Goal: Transaction & Acquisition: Purchase product/service

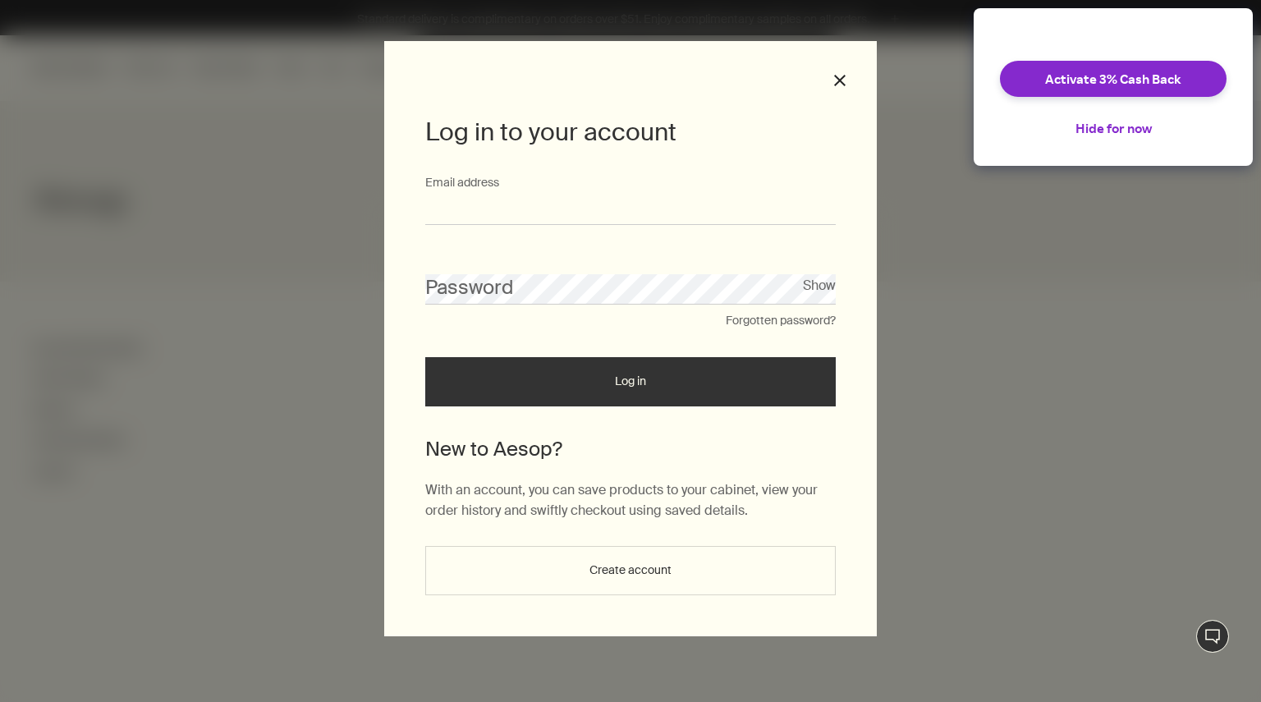
type input "**********"
click at [515, 357] on button "Log in" at bounding box center [630, 381] width 410 height 49
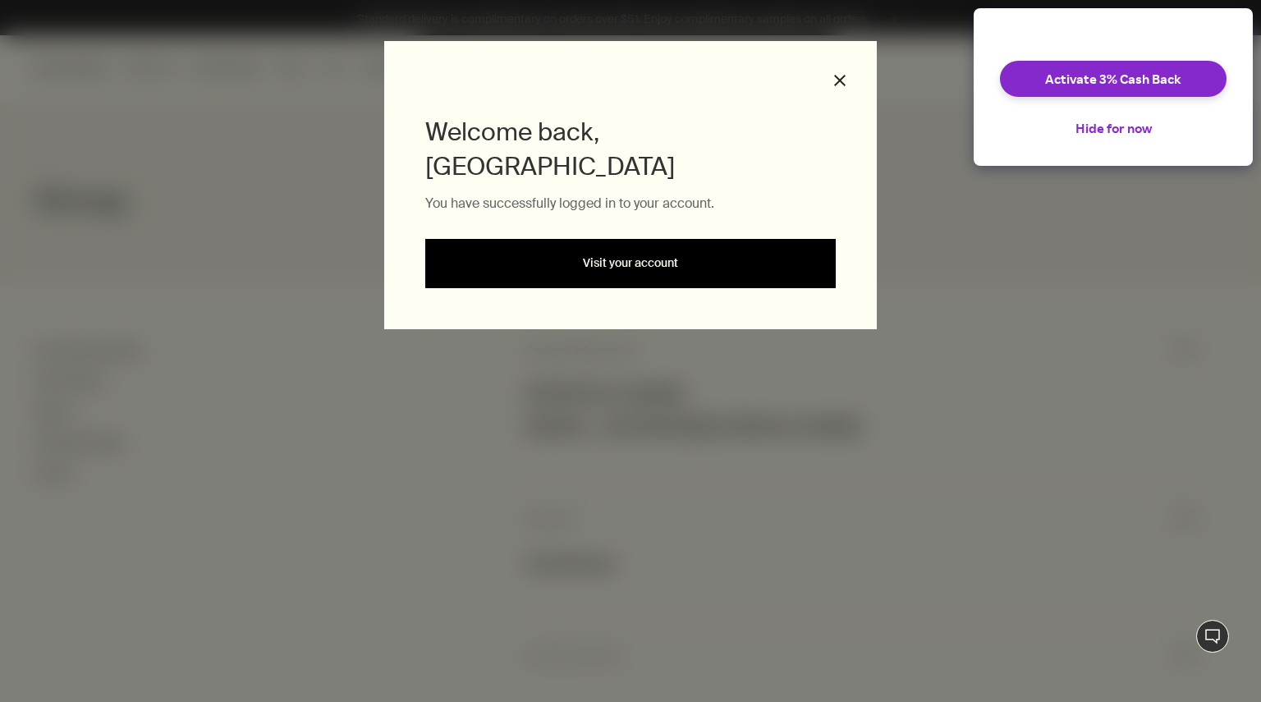
click at [551, 239] on link "Visit your account" at bounding box center [630, 263] width 410 height 49
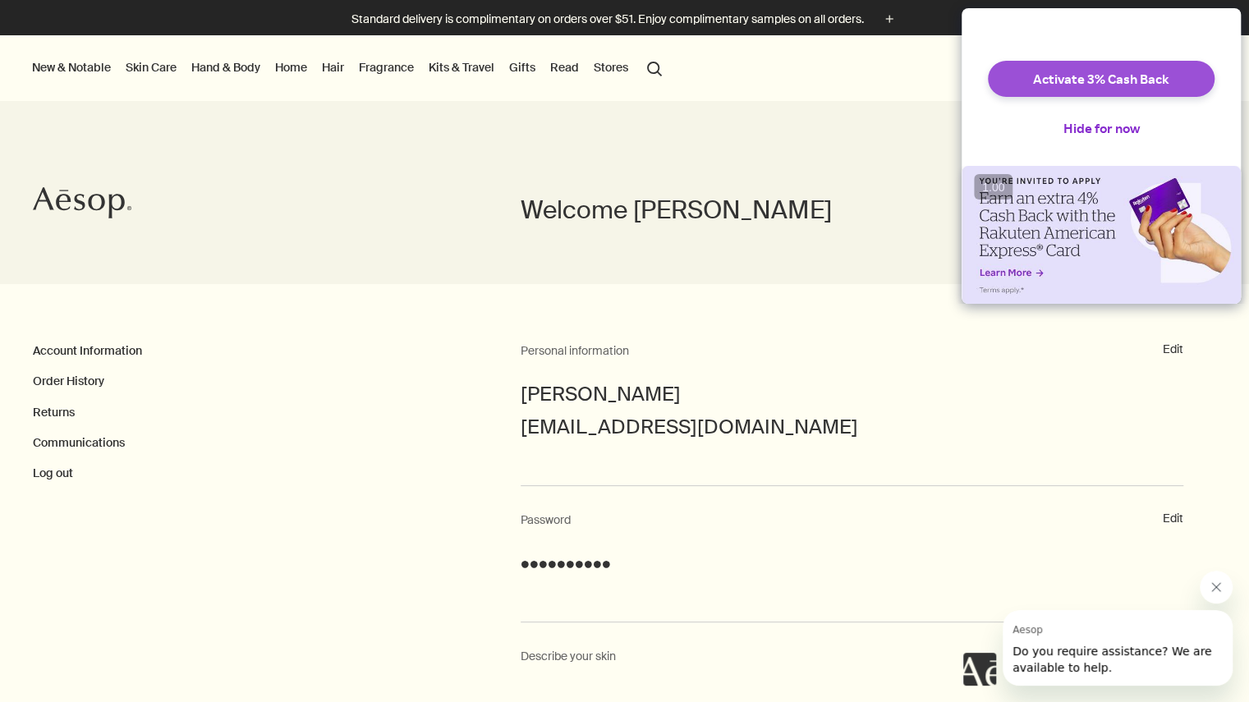
click at [1069, 79] on button "Activate 3% Cash Back" at bounding box center [1100, 79] width 227 height 36
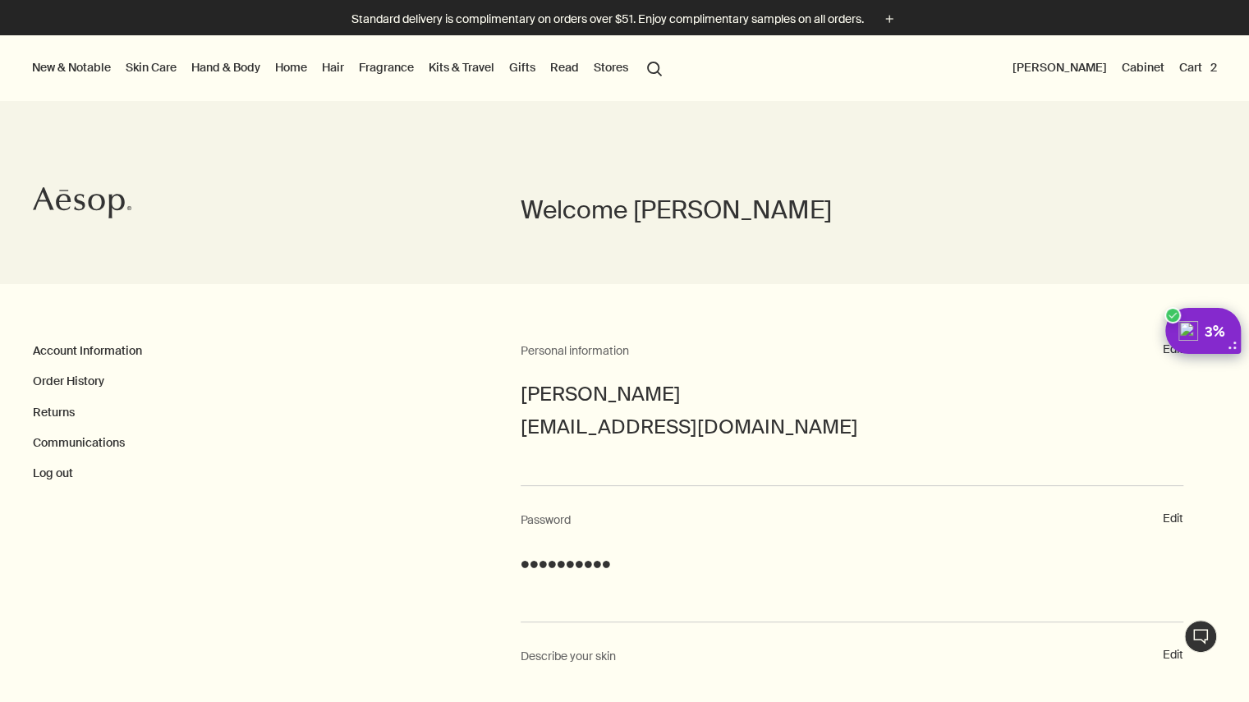
click at [1188, 72] on button "Cart 2" at bounding box center [1197, 67] width 44 height 21
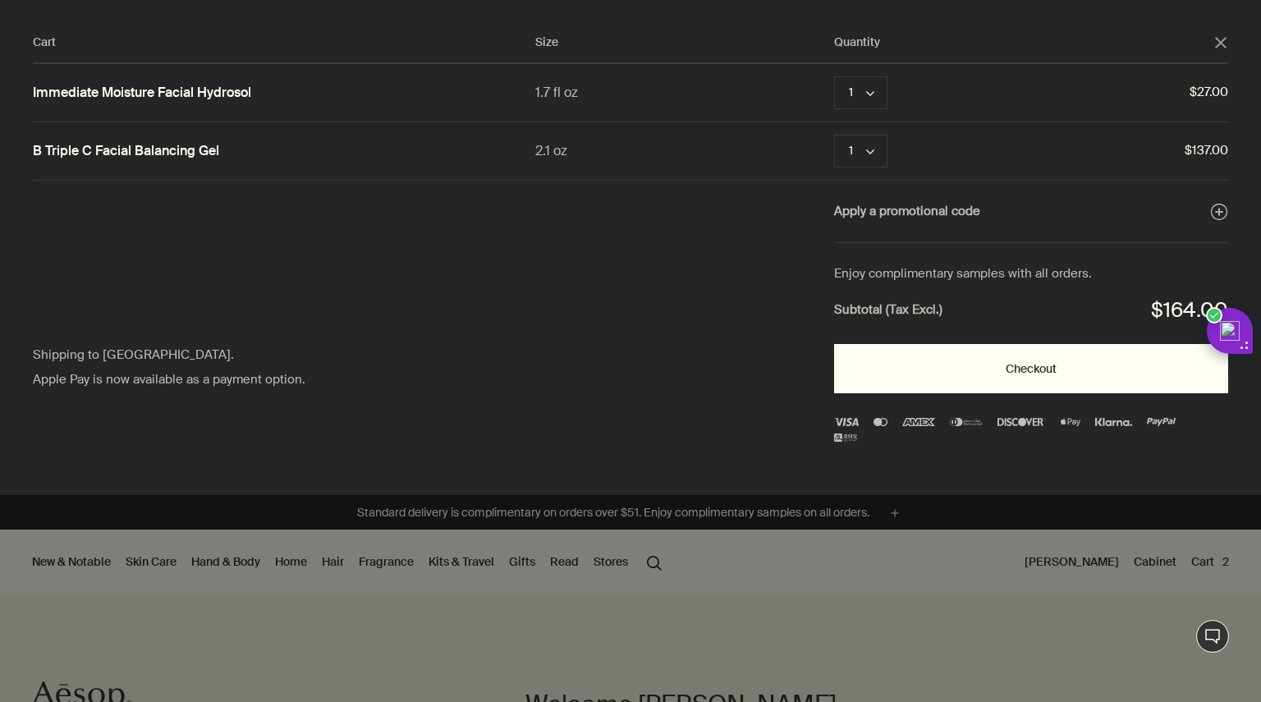
click at [1030, 369] on button "Checkout" at bounding box center [1031, 368] width 394 height 49
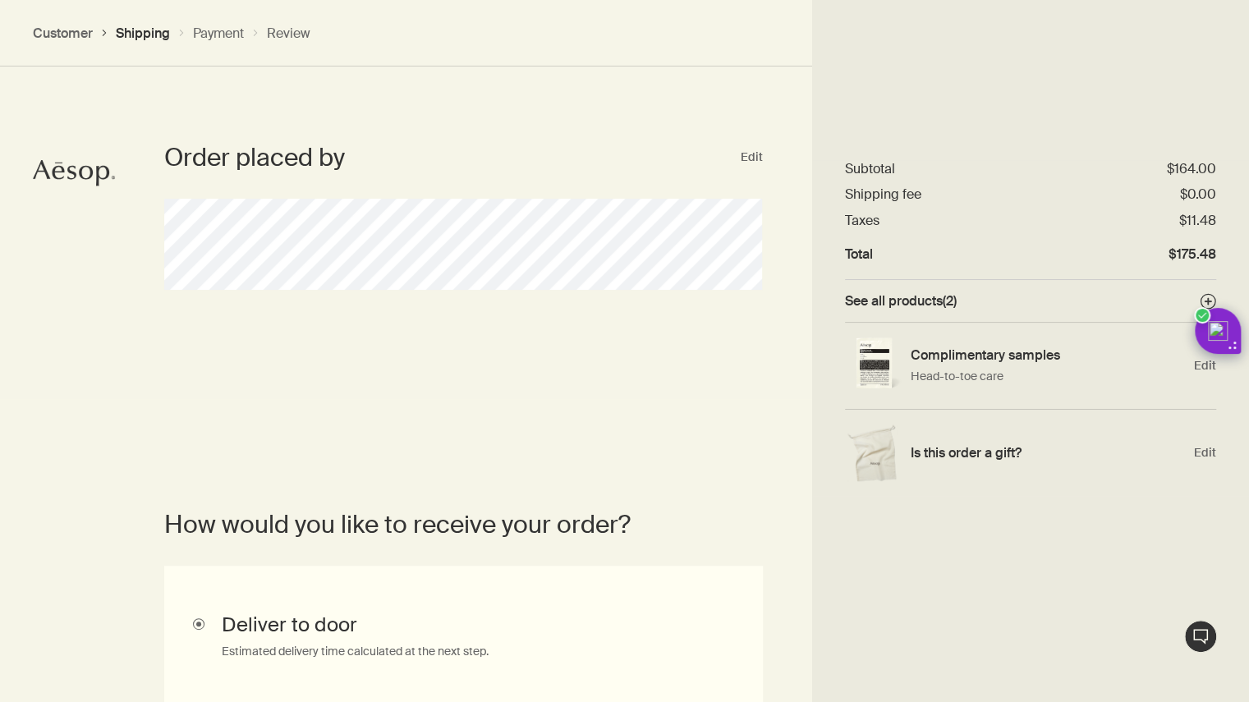
scroll to position [418, 0]
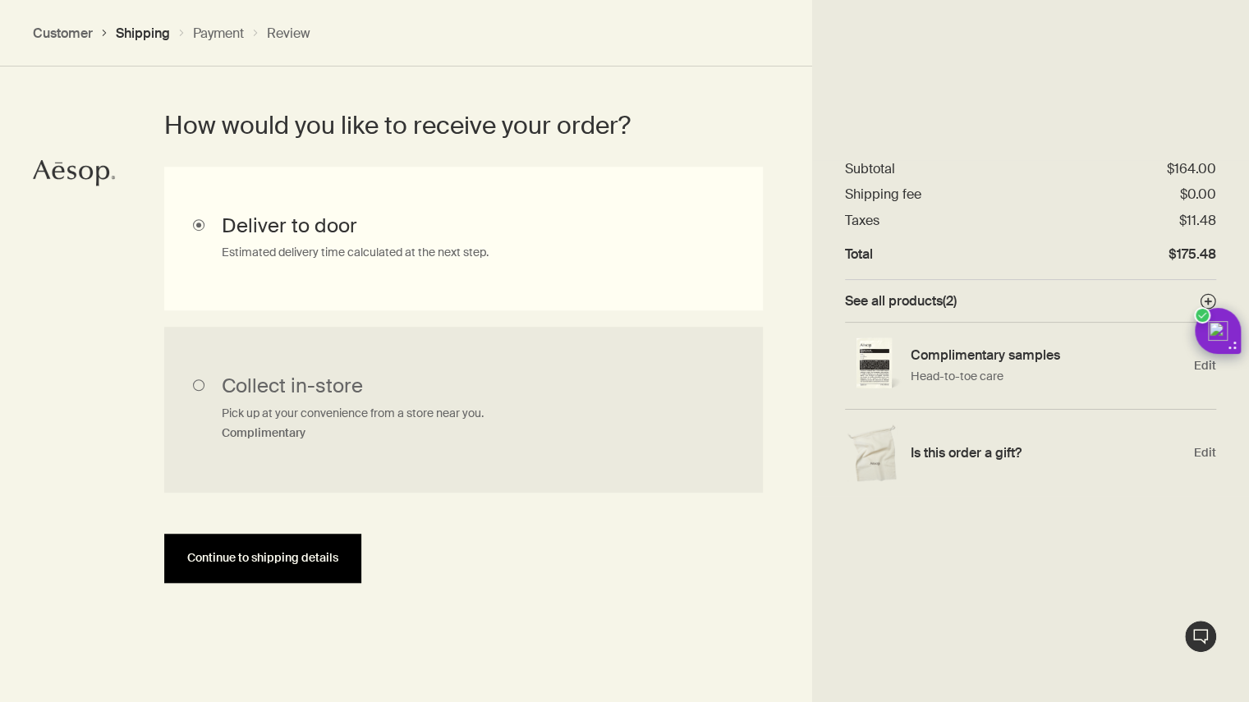
click at [323, 561] on span "Continue to shipping details" at bounding box center [262, 558] width 151 height 12
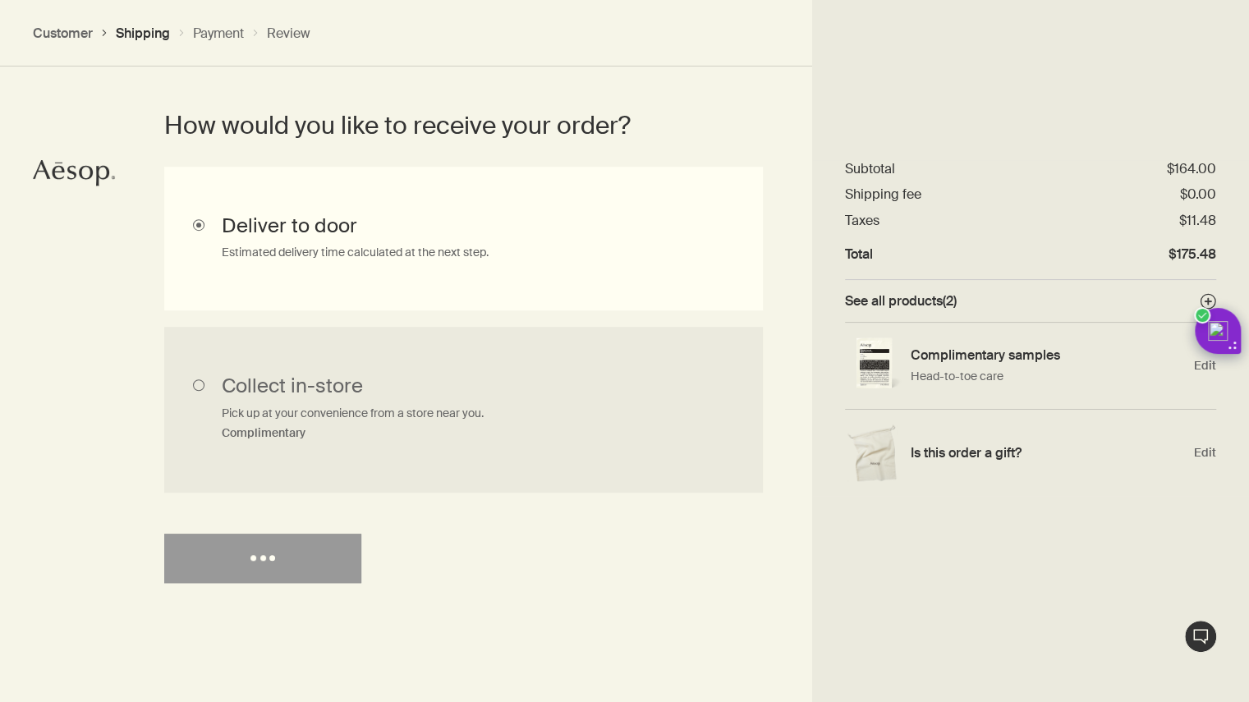
select select "US"
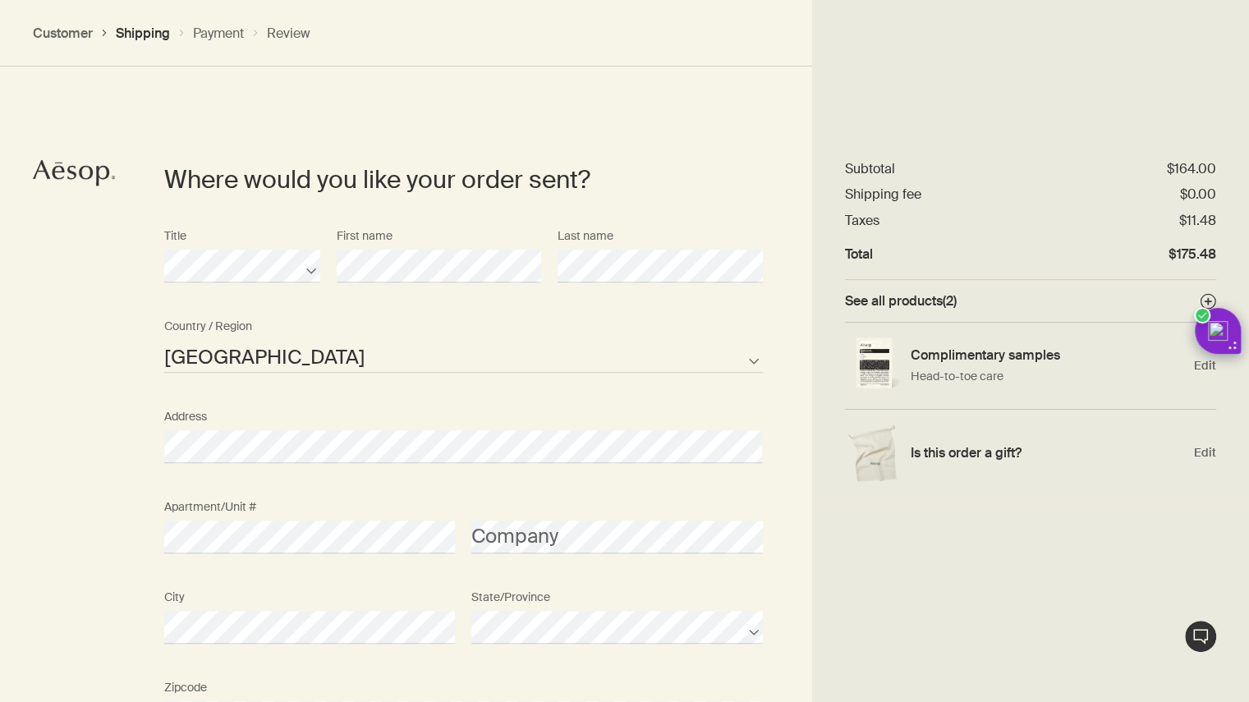
scroll to position [709, 0]
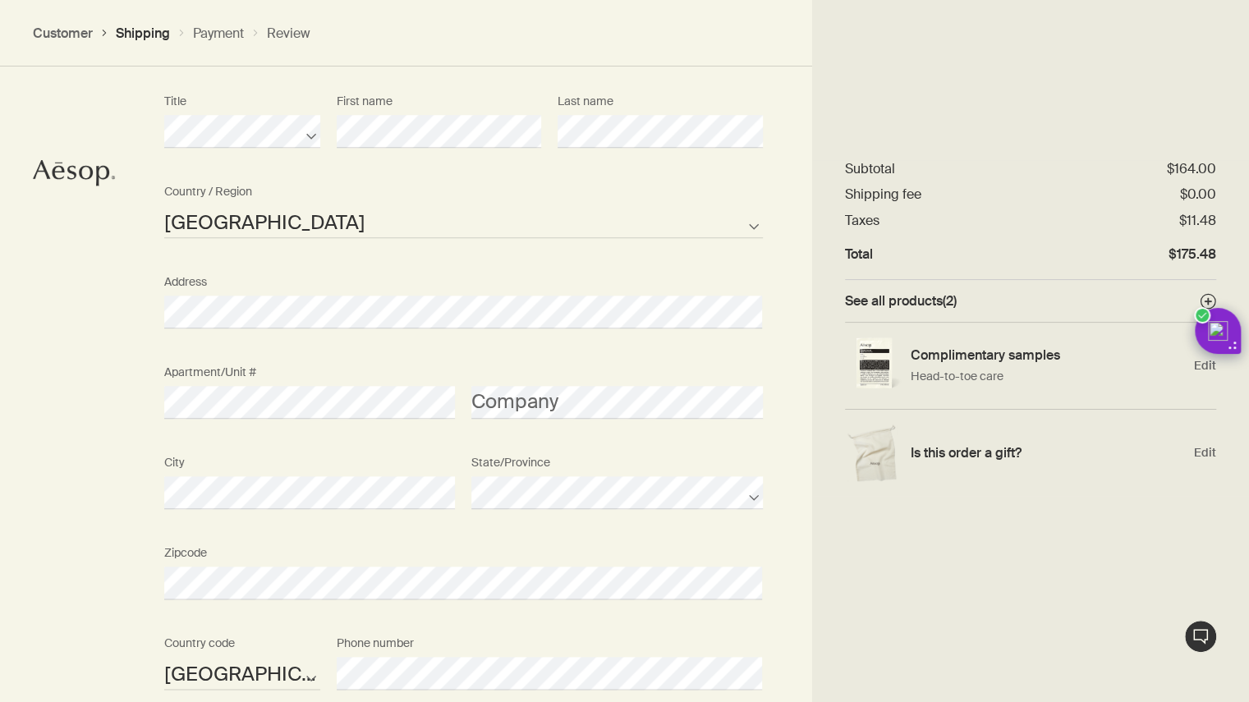
scroll to position [998, 0]
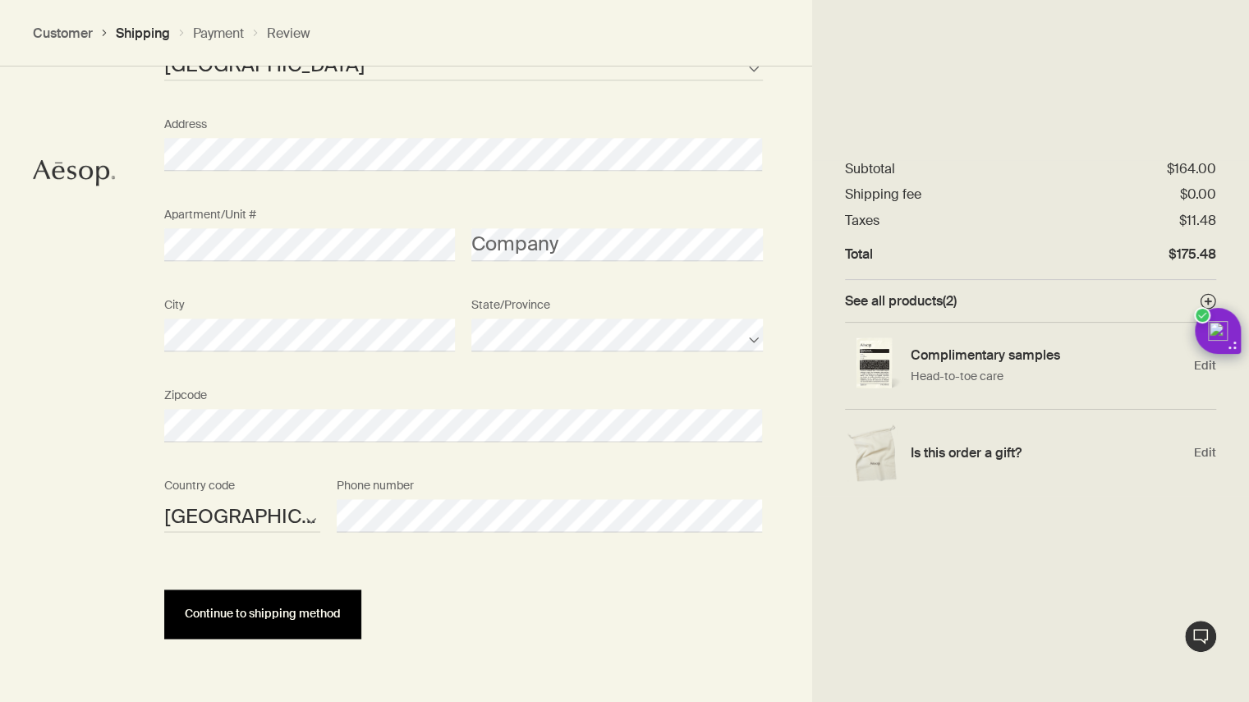
click at [322, 627] on button "Continue to shipping method" at bounding box center [262, 613] width 197 height 49
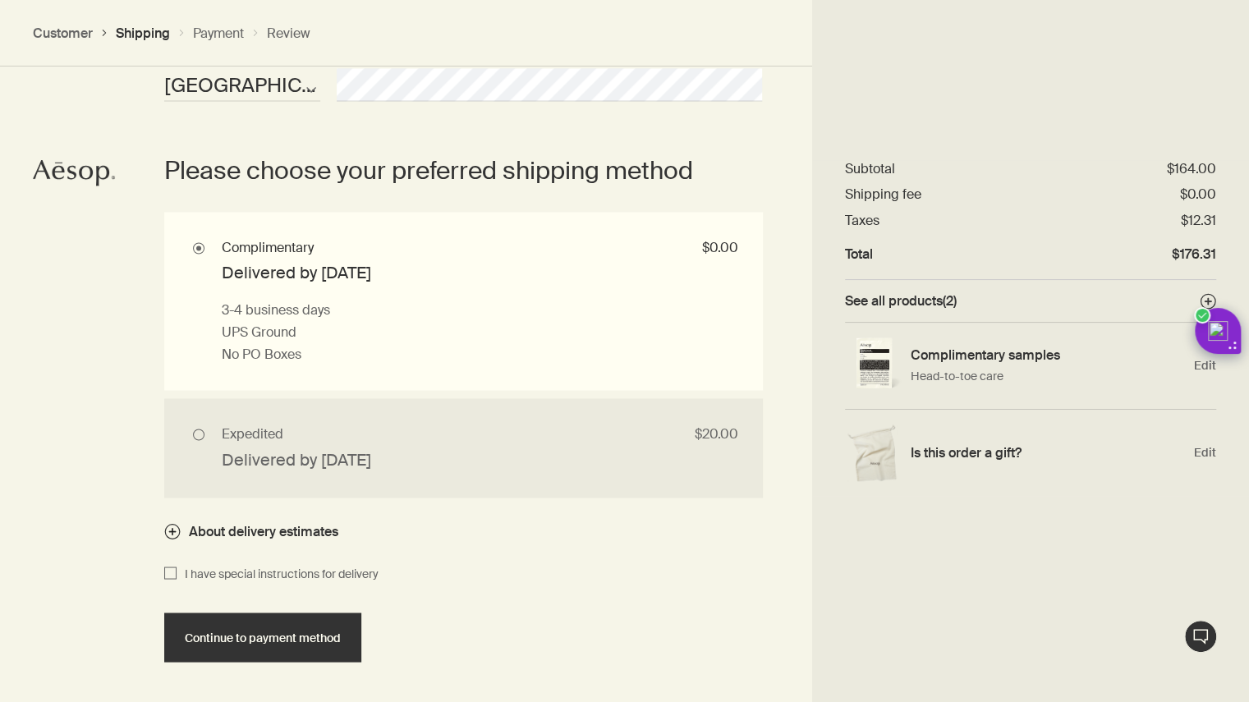
scroll to position [1430, 0]
click at [1197, 453] on span "Edit" at bounding box center [1205, 453] width 22 height 16
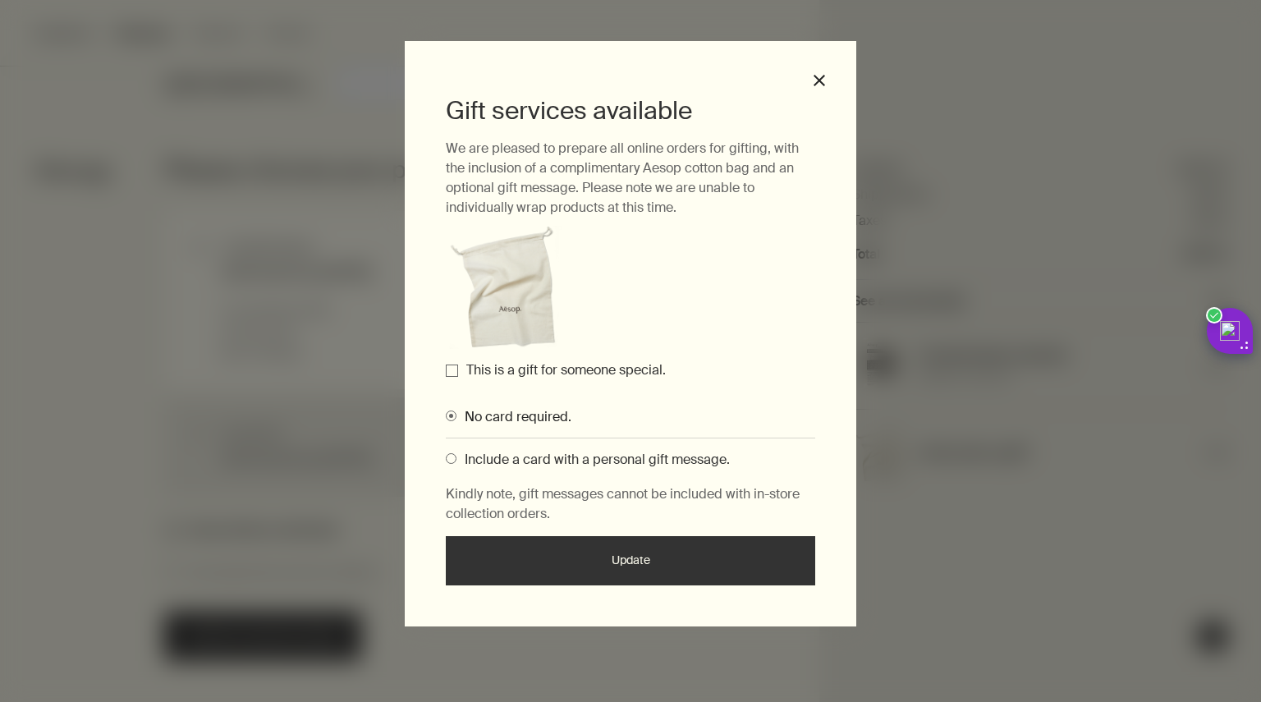
click at [602, 378] on label "This is a gift for someone special." at bounding box center [565, 369] width 199 height 17
click at [458, 377] on input "This is a gift for someone special." at bounding box center [452, 370] width 12 height 12
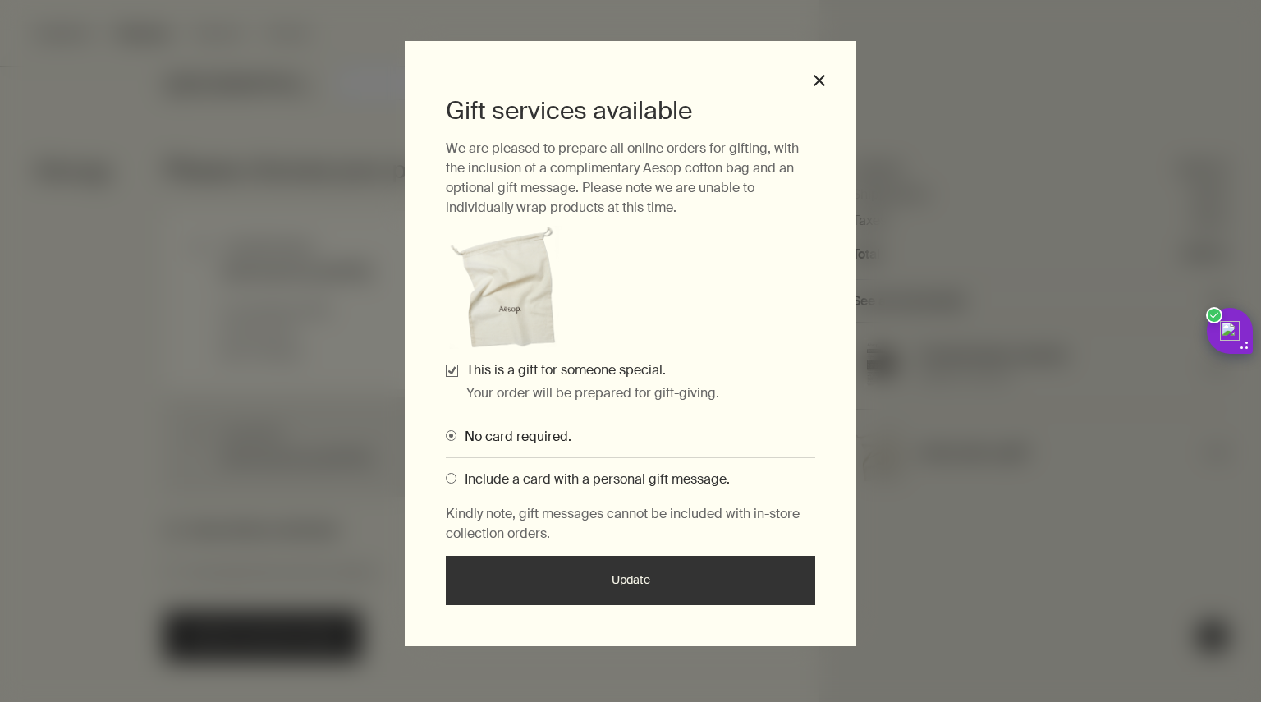
click at [639, 587] on button "Update" at bounding box center [630, 580] width 369 height 49
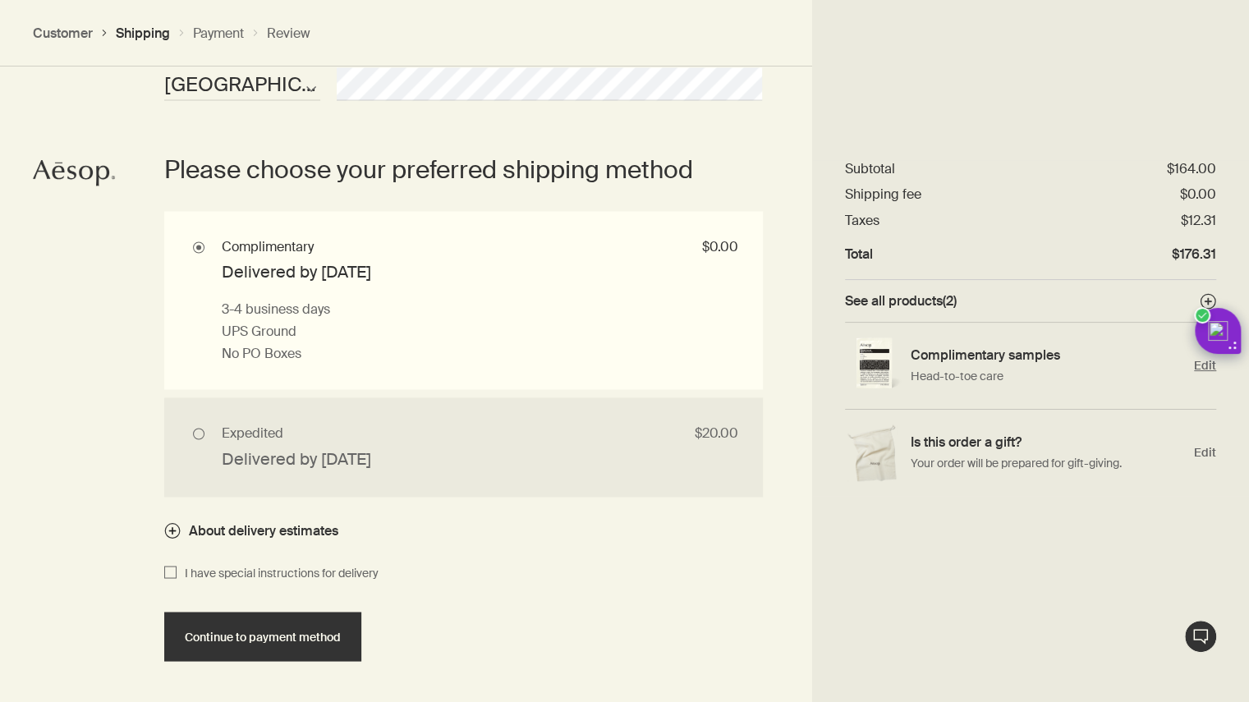
click at [1189, 359] on div "Complimentary samples Head-to-toe care Edit" at bounding box center [1030, 366] width 371 height 87
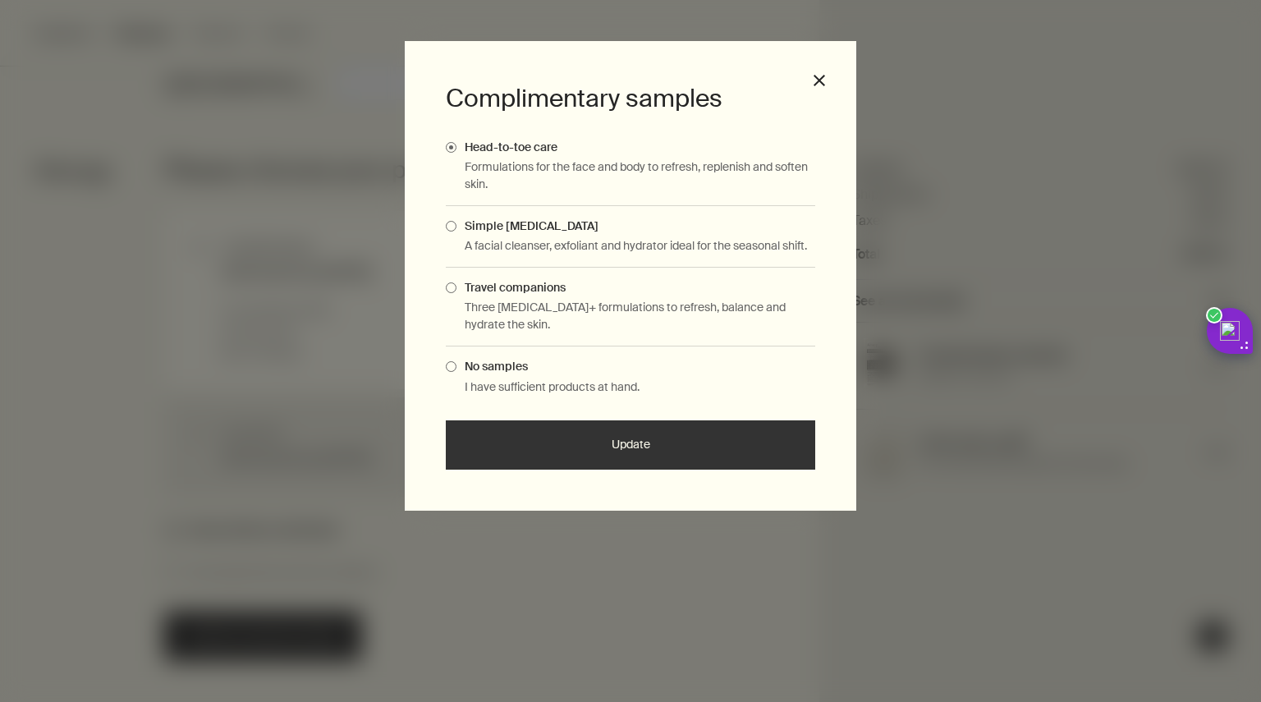
click at [552, 283] on span "Travel companions" at bounding box center [510, 287] width 109 height 15
click at [456, 283] on input "Travel companions" at bounding box center [456, 285] width 0 height 11
click at [614, 448] on button "Update" at bounding box center [630, 444] width 369 height 49
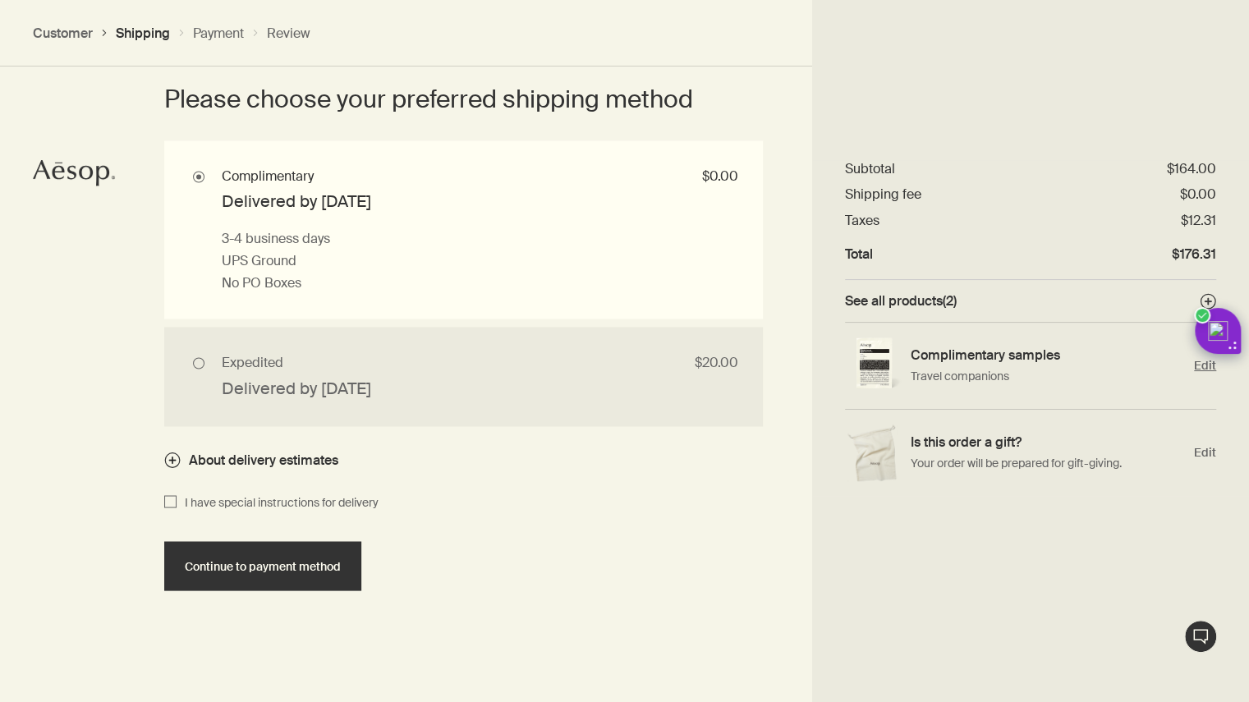
scroll to position [1533, 0]
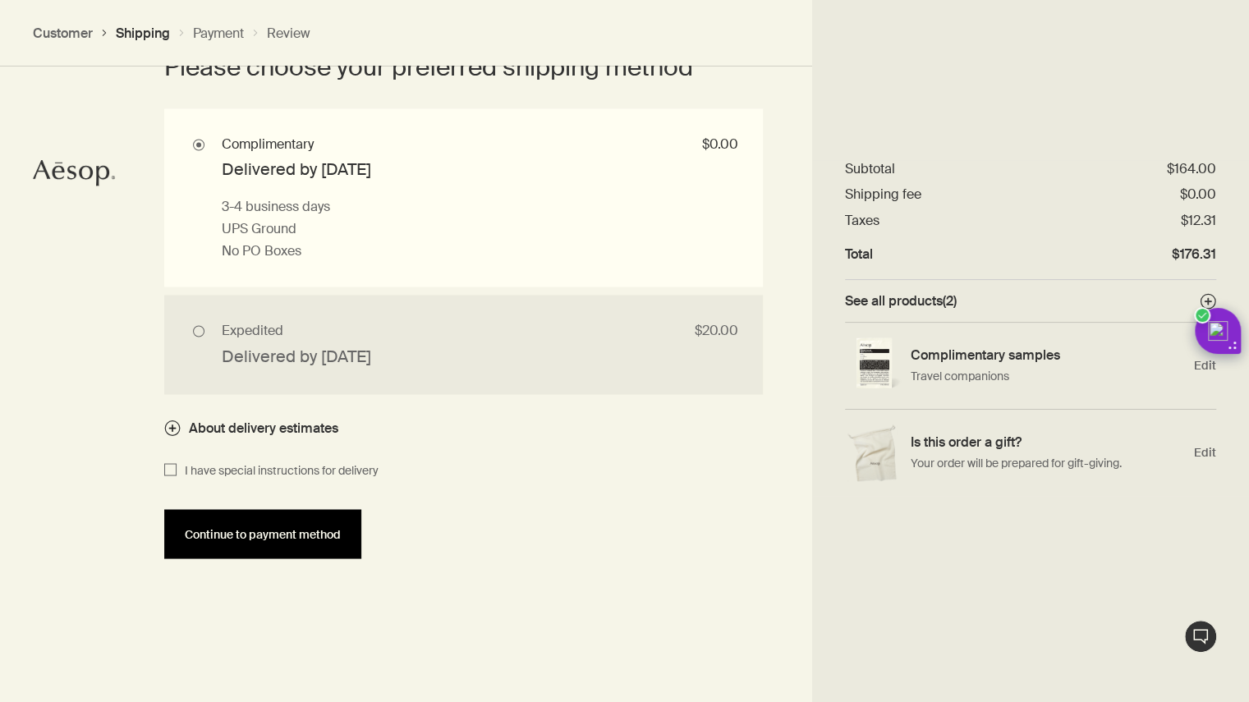
click at [307, 534] on span "Continue to payment method" at bounding box center [263, 534] width 156 height 12
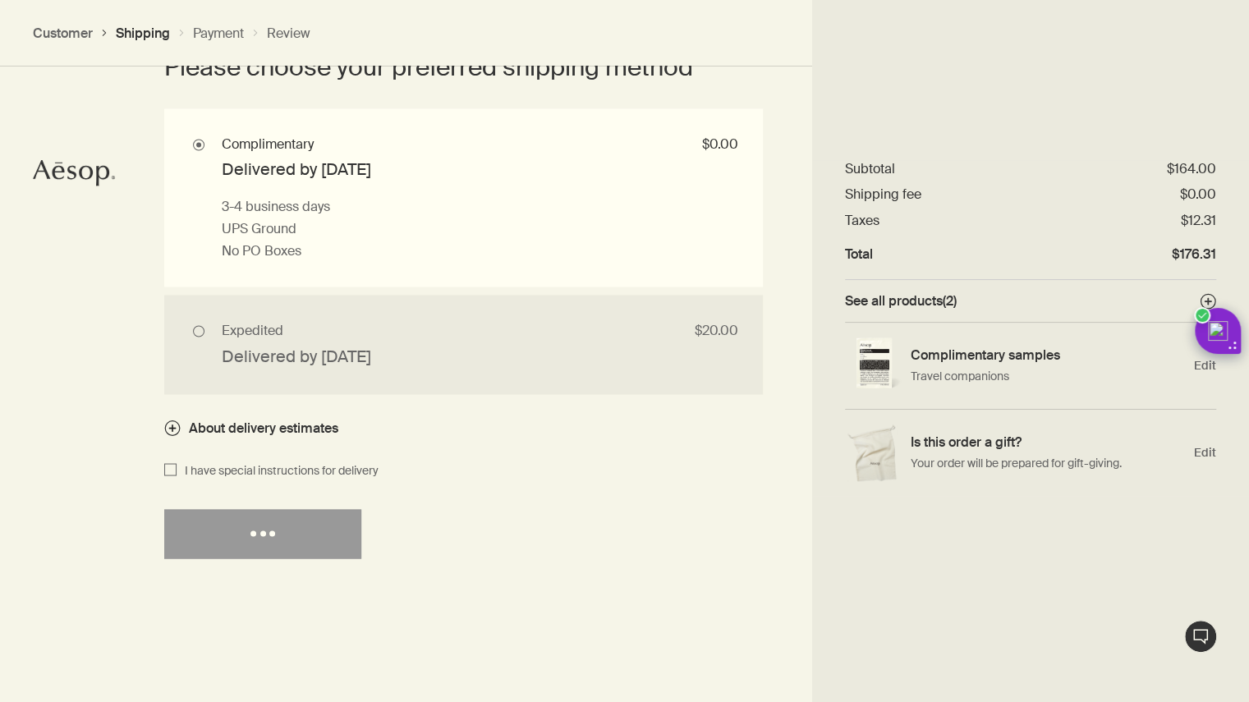
select select "US"
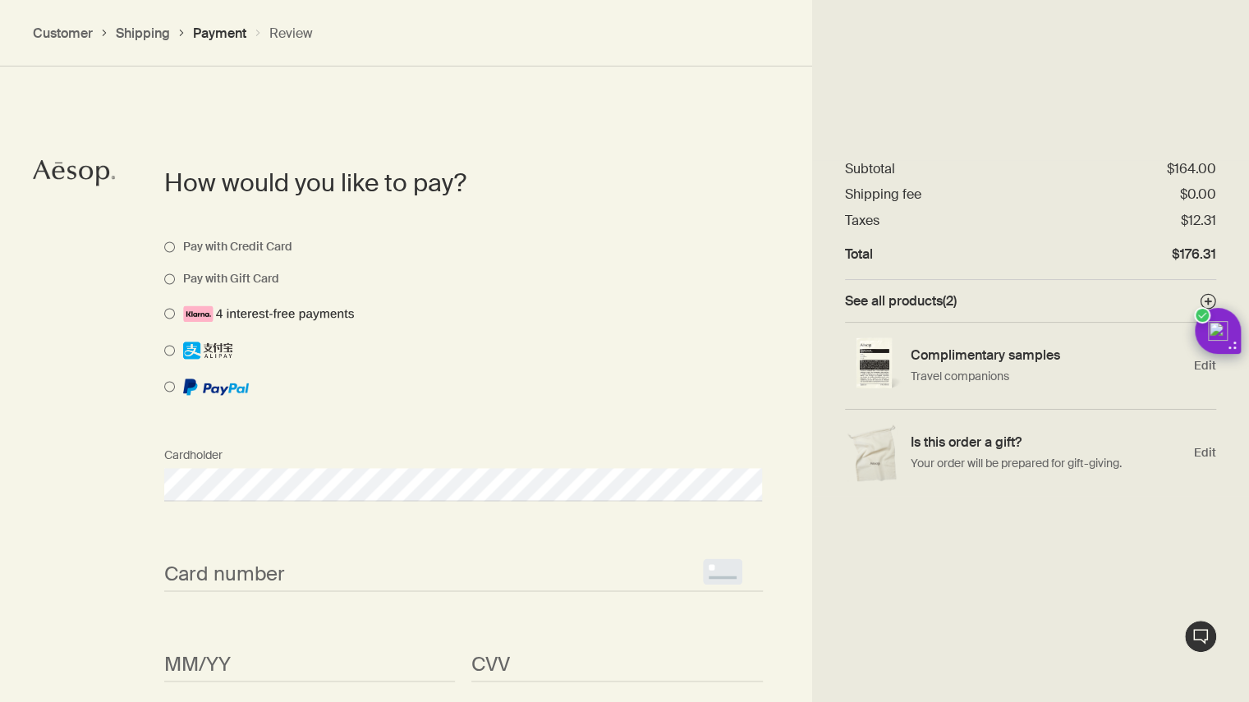
scroll to position [1198, 0]
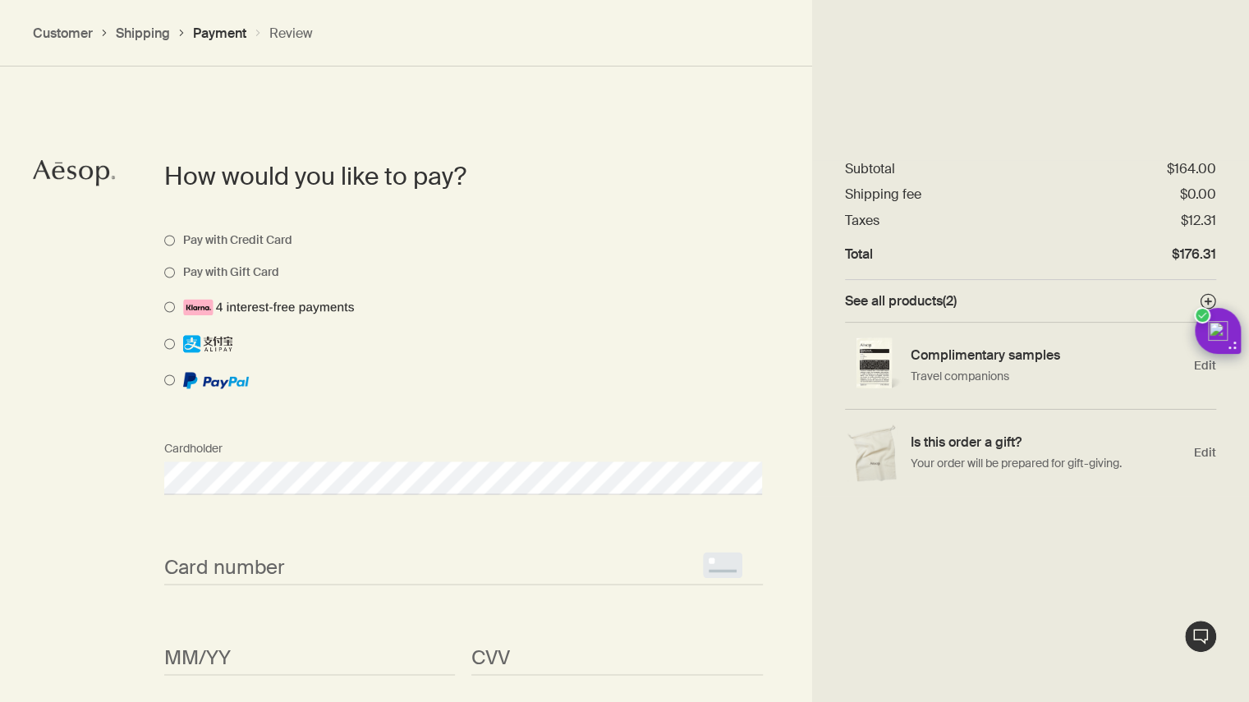
select select "US"
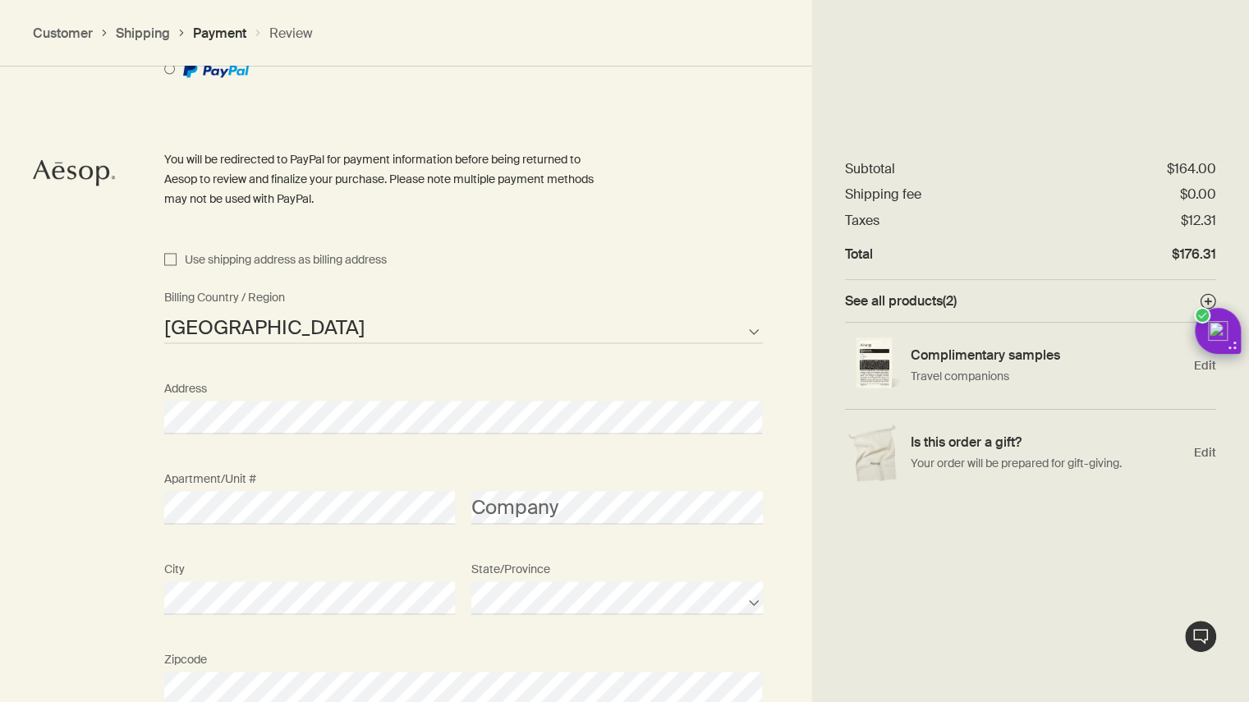
scroll to position [1512, 0]
click at [376, 261] on span "Use shipping address as billing address" at bounding box center [281, 258] width 210 height 20
click at [176, 261] on input "Use shipping address as billing address" at bounding box center [170, 258] width 12 height 20
checkbox input "true"
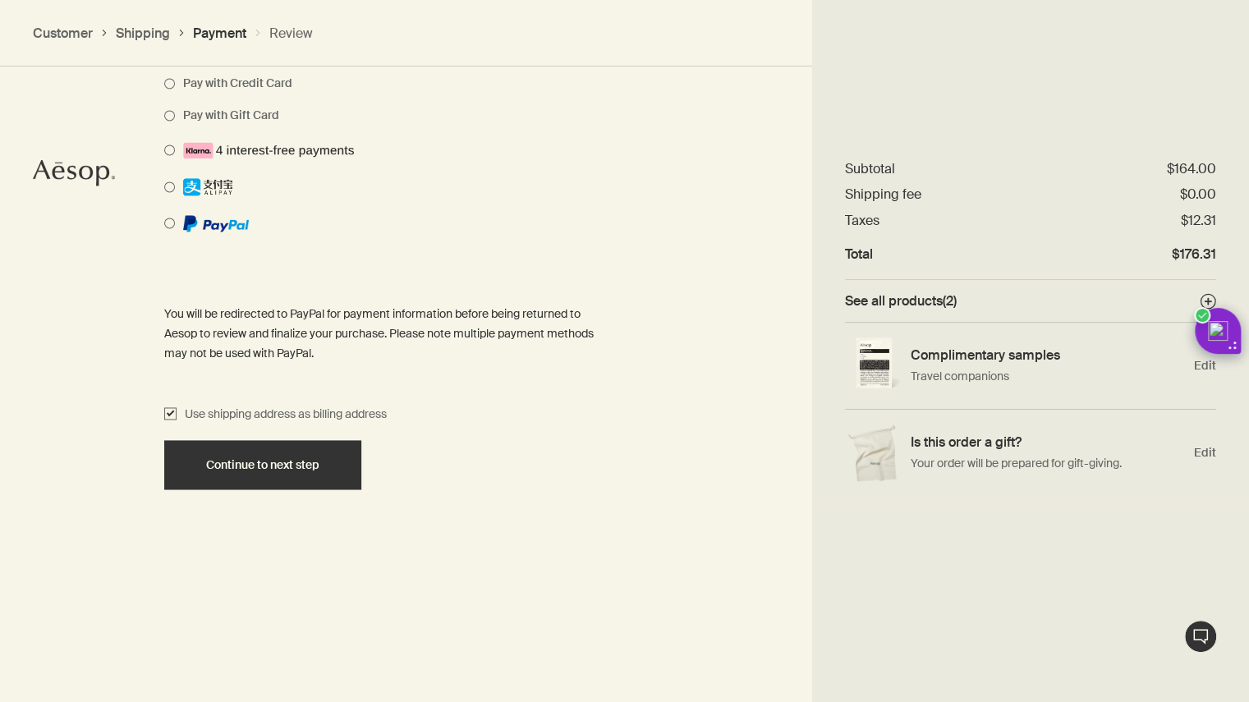
scroll to position [1356, 0]
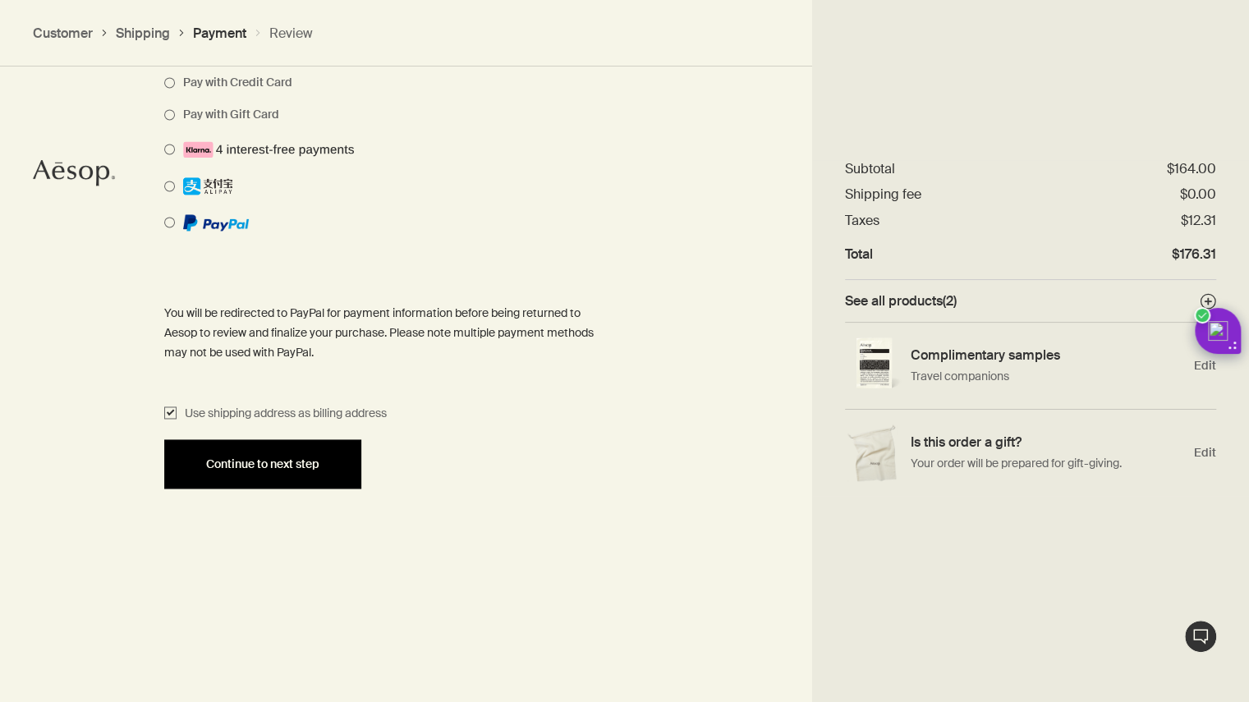
click at [313, 479] on button "Continue to next step" at bounding box center [262, 463] width 197 height 49
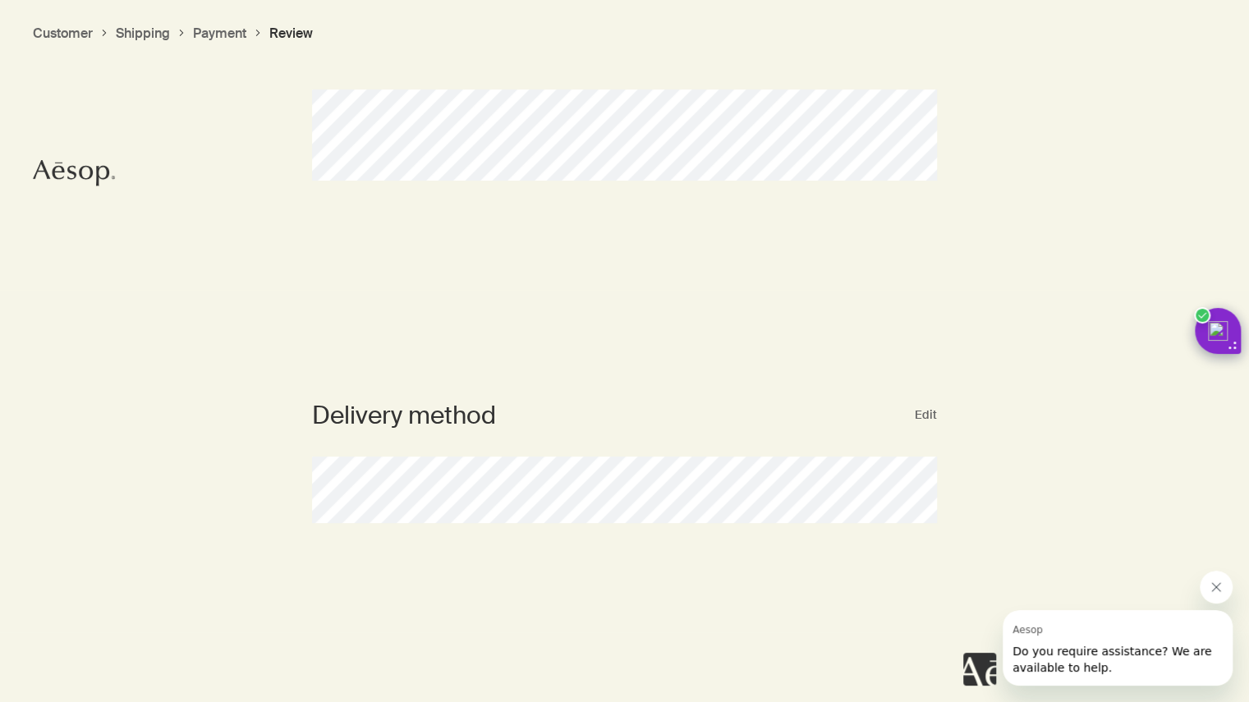
scroll to position [0, 0]
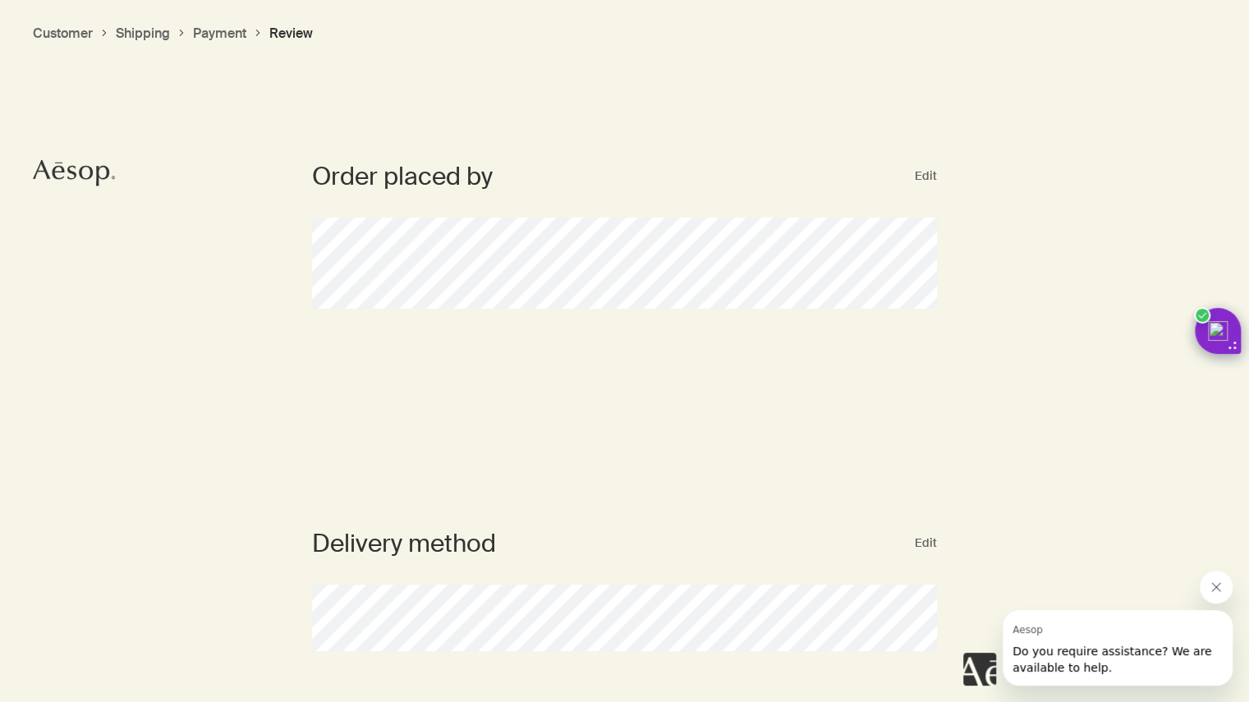
click at [70, 30] on button "Customer" at bounding box center [63, 33] width 60 height 17
click at [70, 32] on button "Customer" at bounding box center [63, 33] width 60 height 17
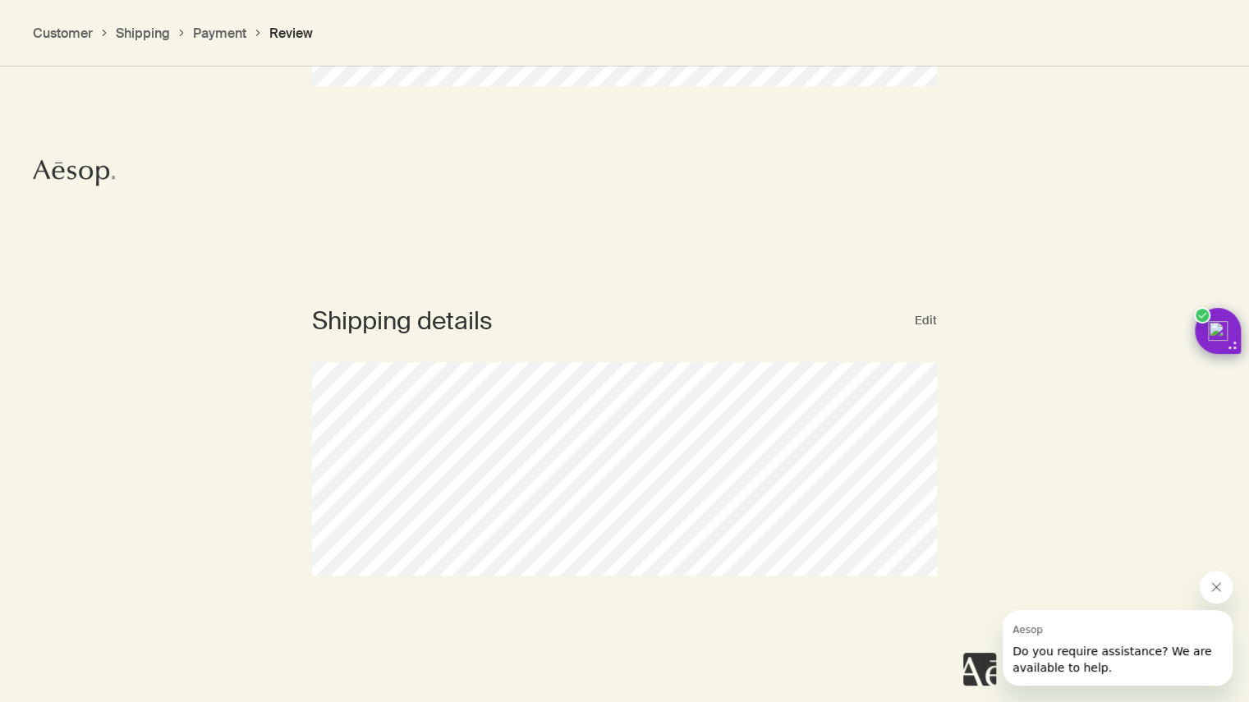
scroll to position [458, 0]
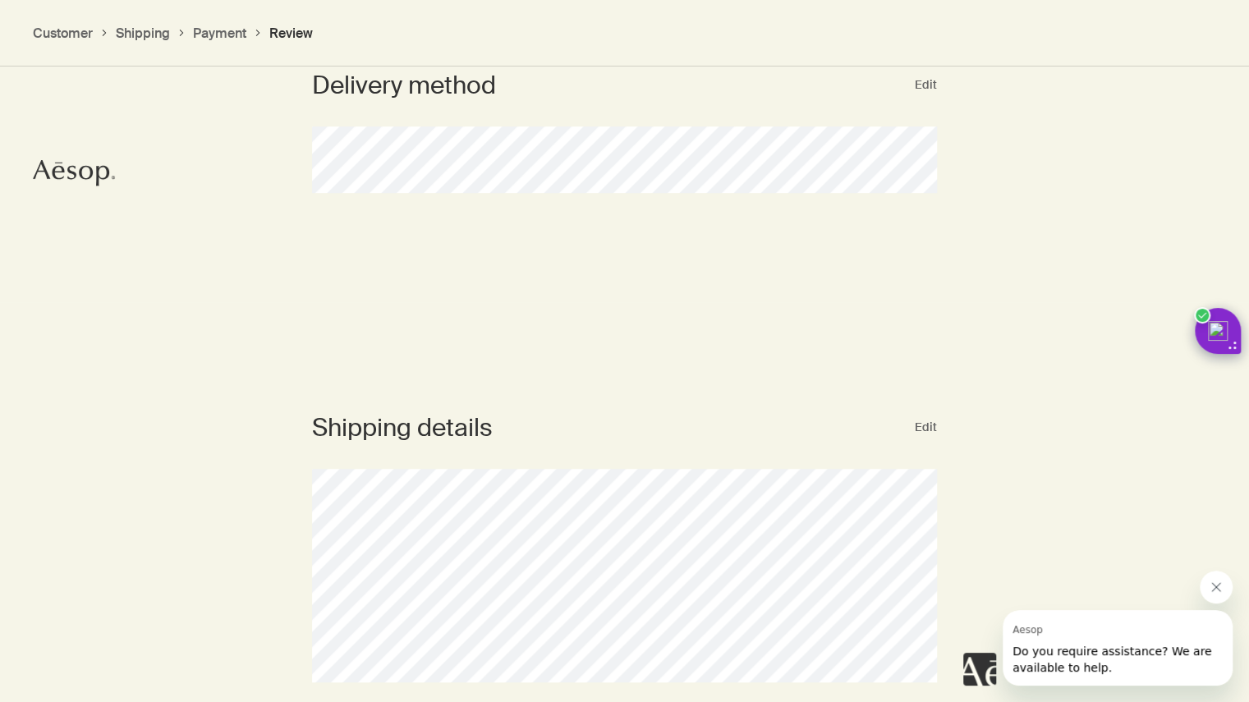
click at [66, 158] on div "Delivery method Edit" at bounding box center [624, 131] width 1249 height 342
click at [67, 163] on icon "Aesop logo" at bounding box center [74, 173] width 82 height 26
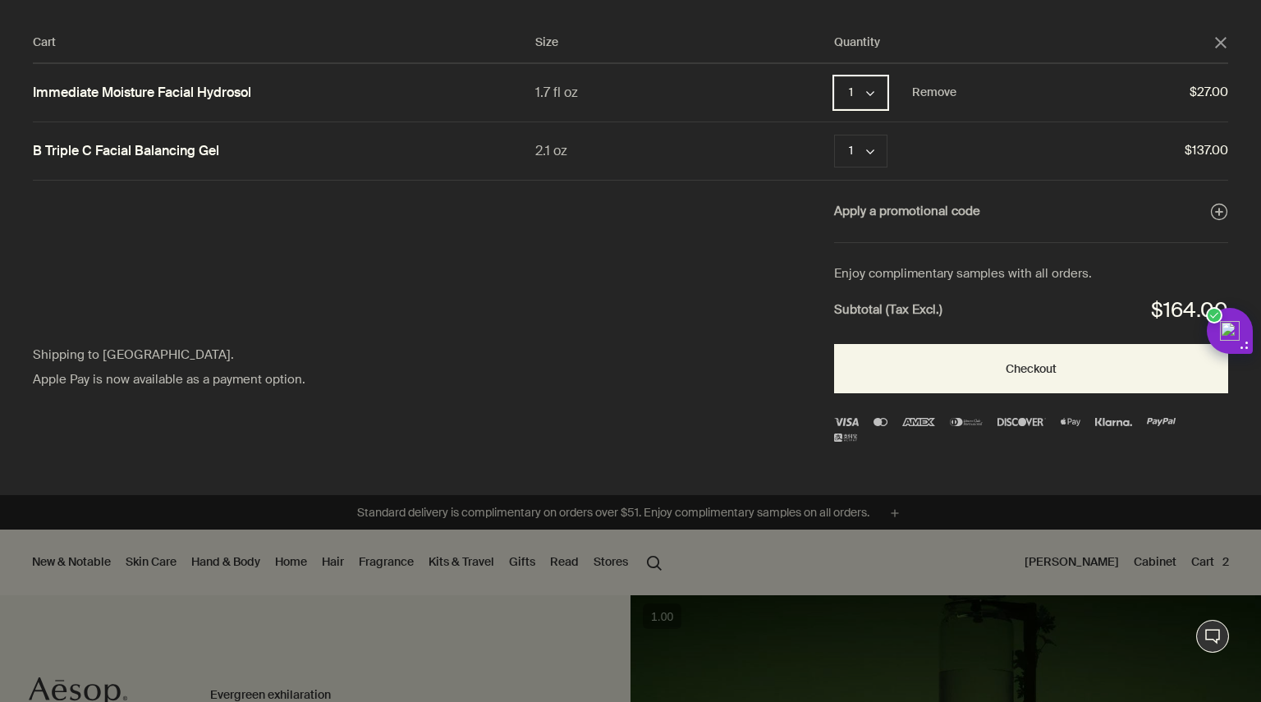
click at [882, 88] on button "1 chevron" at bounding box center [860, 92] width 53 height 33
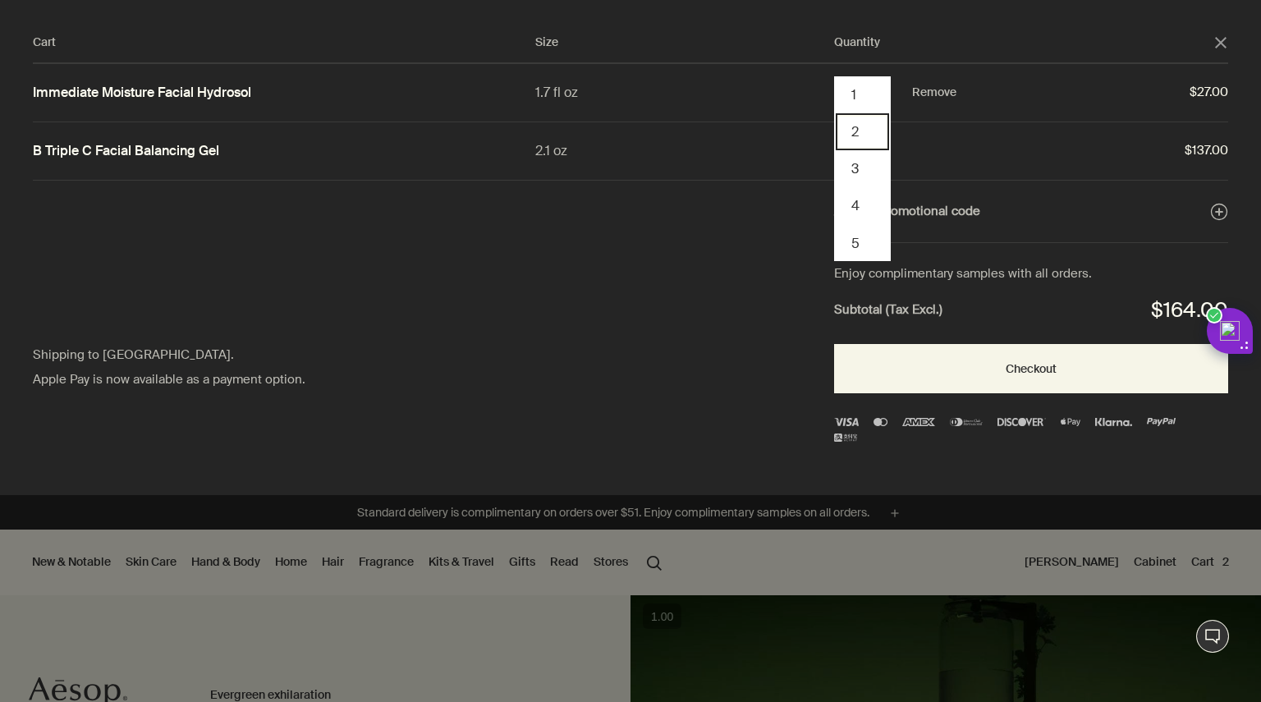
click at [853, 139] on button "2" at bounding box center [862, 131] width 53 height 37
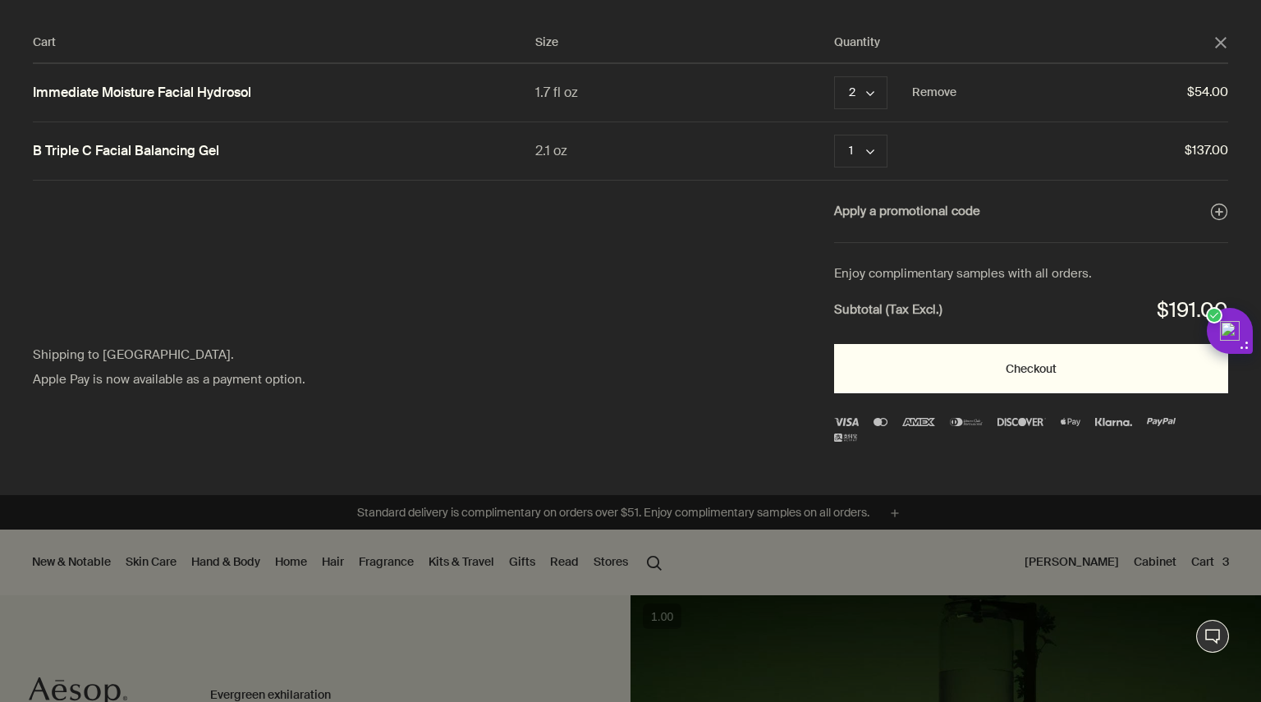
click at [896, 363] on button "Checkout" at bounding box center [1031, 368] width 394 height 49
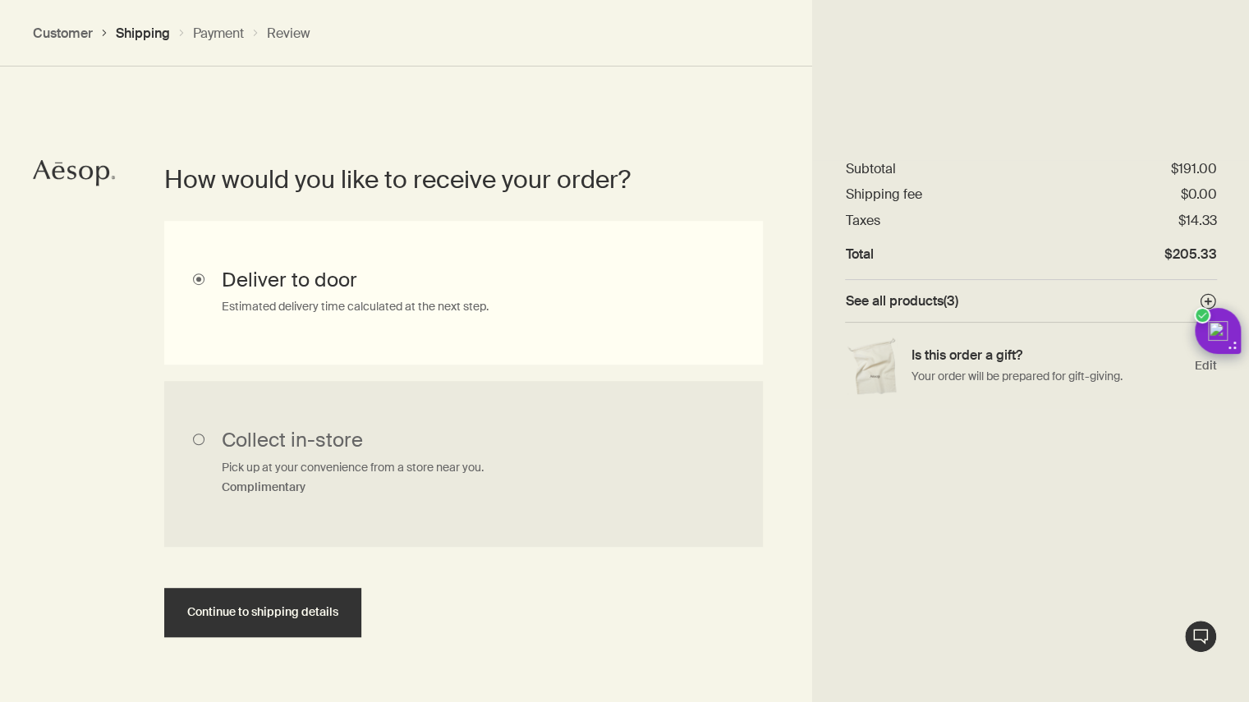
scroll to position [367, 0]
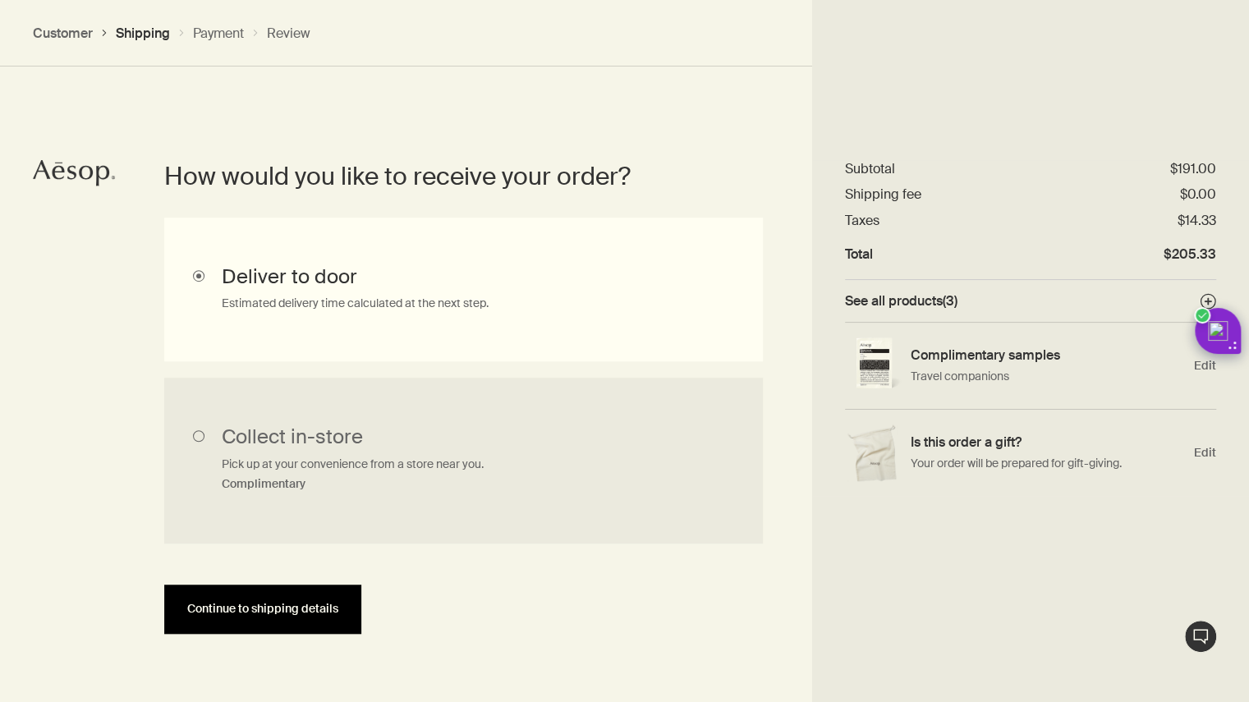
click at [317, 598] on button "Continue to shipping details" at bounding box center [262, 608] width 197 height 49
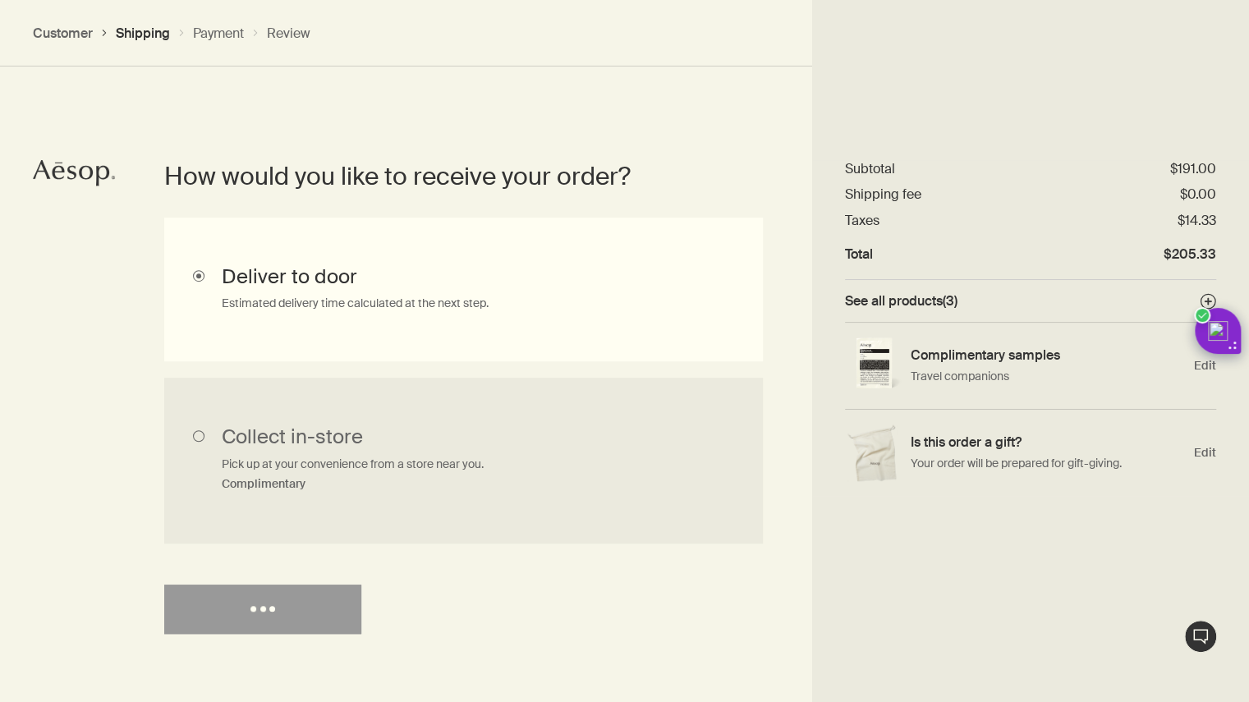
select select "US"
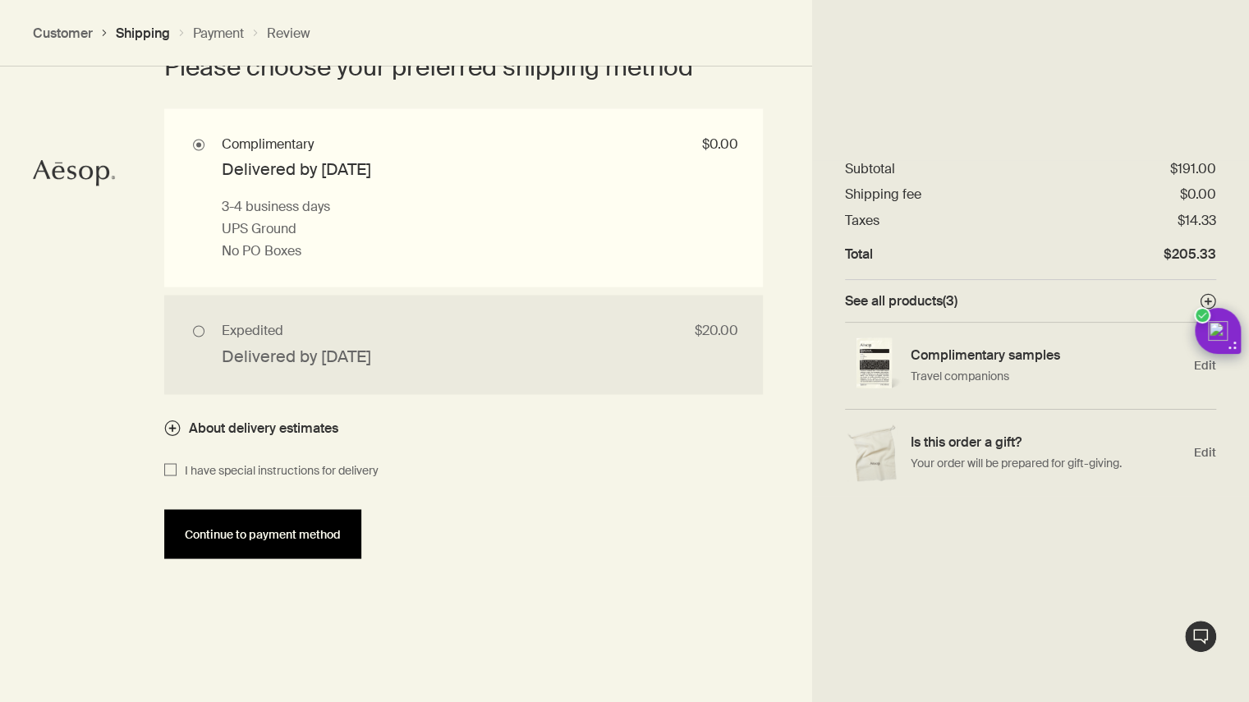
scroll to position [1559, 0]
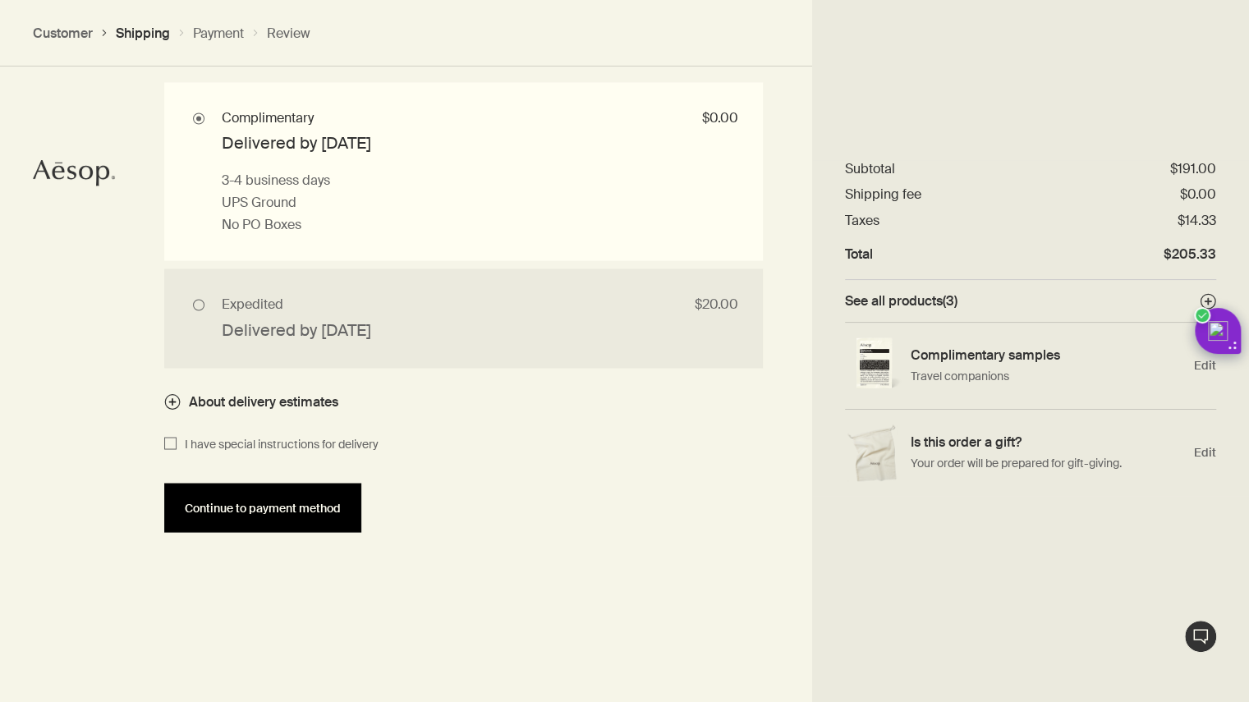
click at [314, 502] on span "Continue to payment method" at bounding box center [263, 508] width 156 height 12
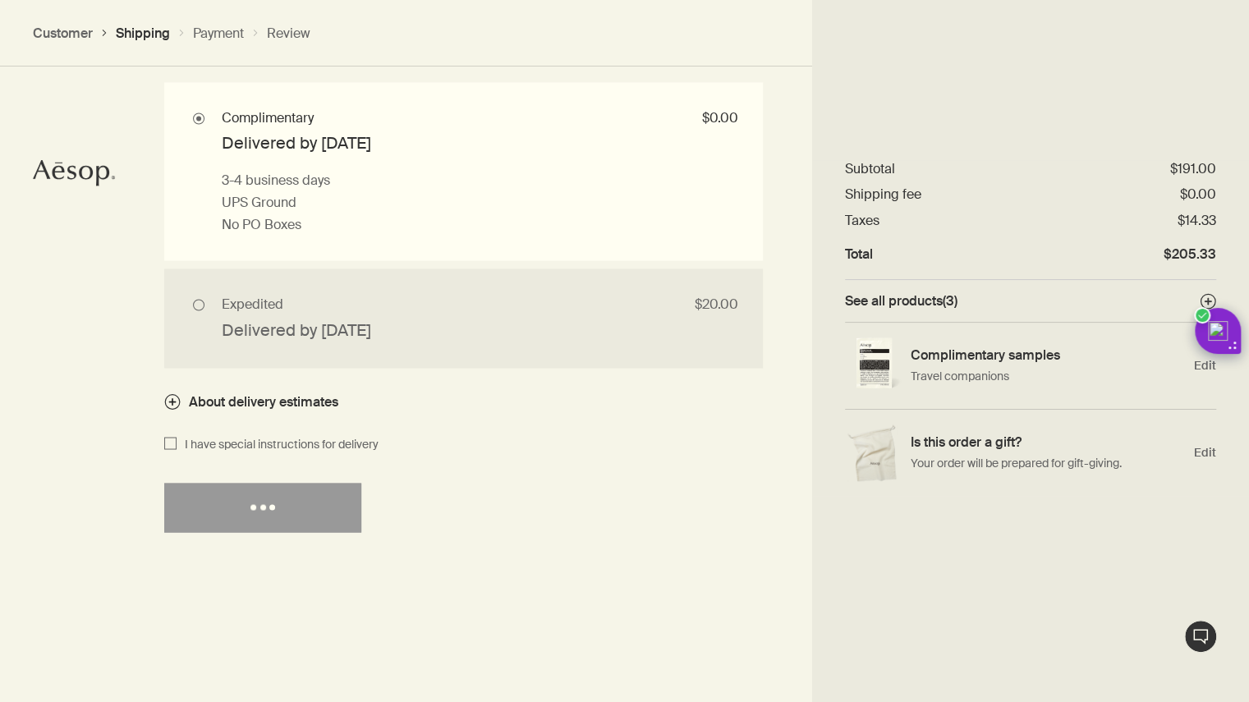
select select "US"
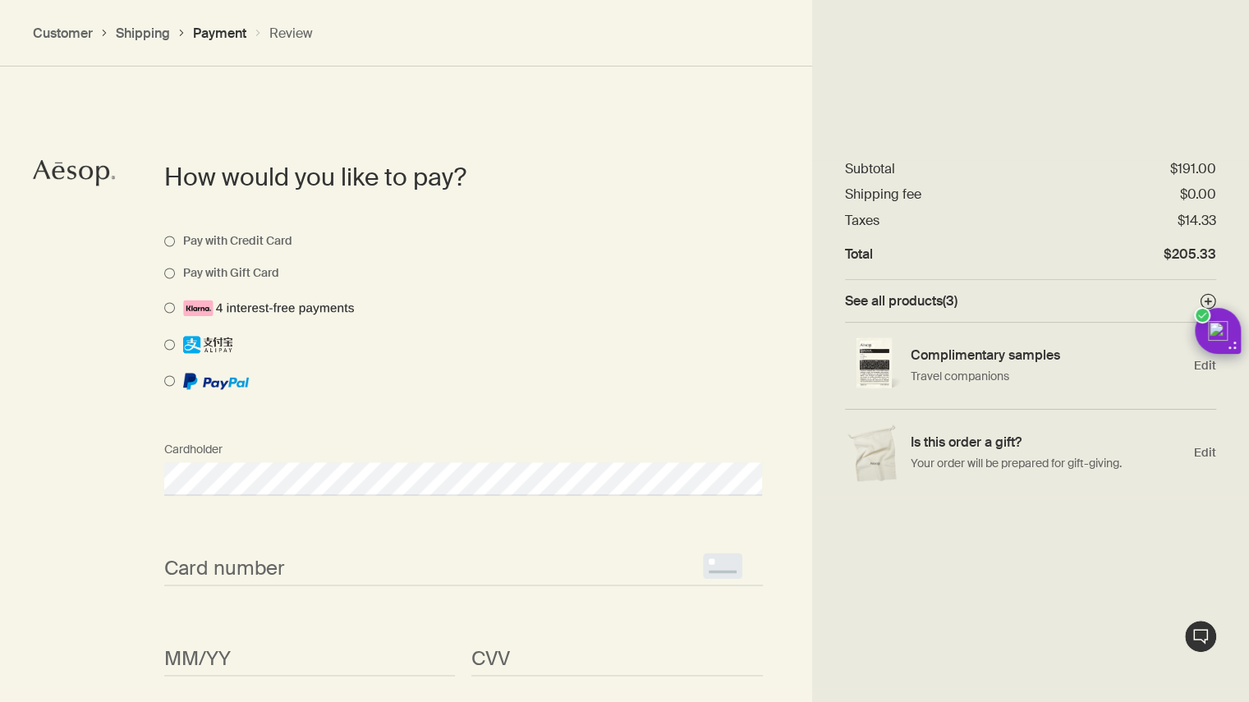
scroll to position [1198, 0]
select select "US"
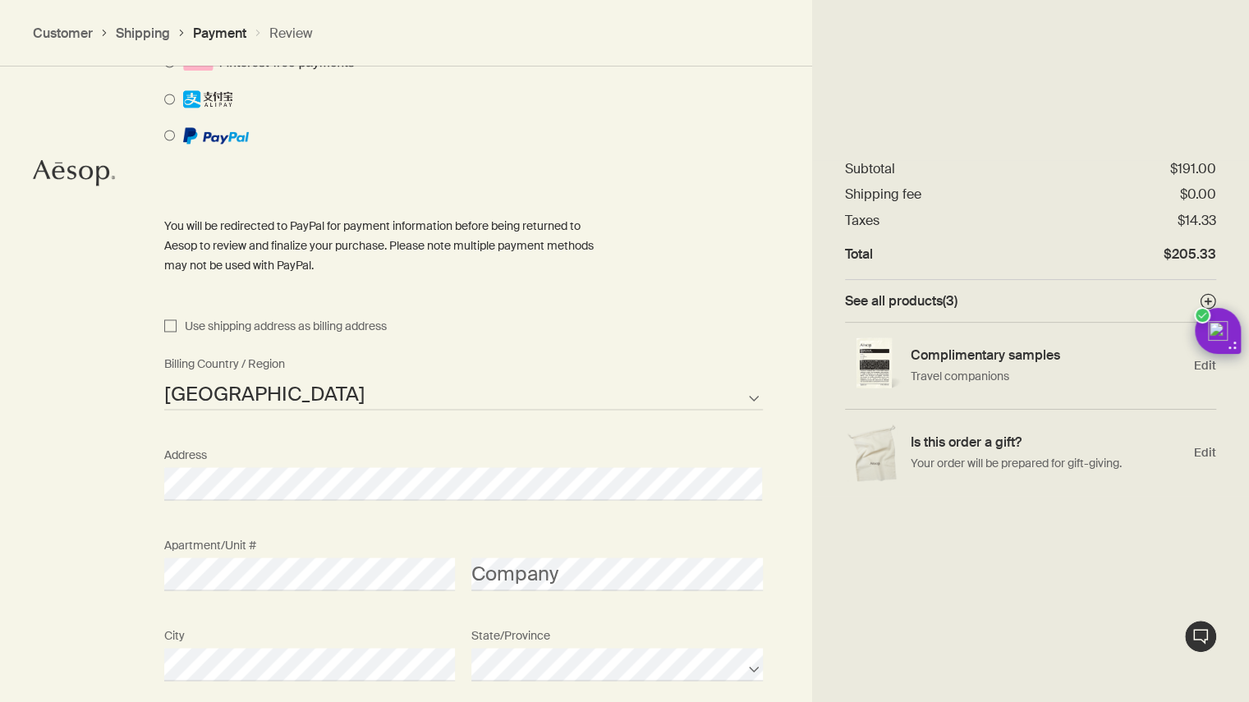
scroll to position [1482, 0]
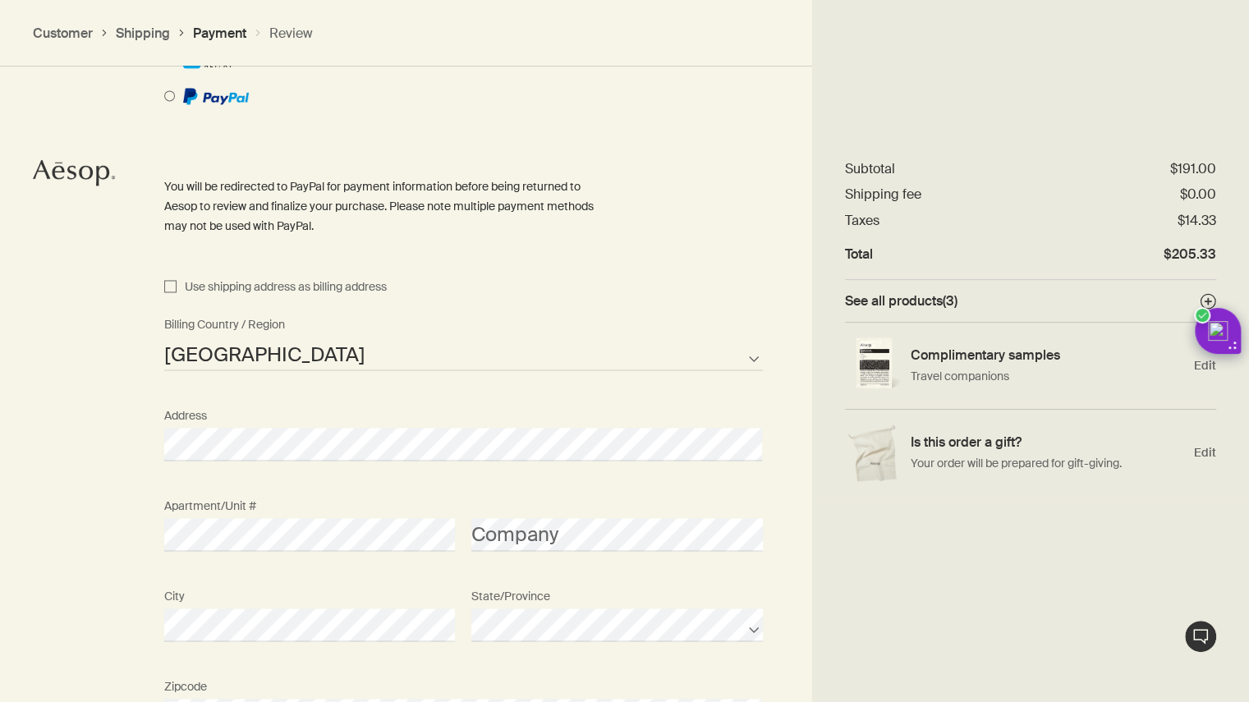
click at [244, 288] on span "Use shipping address as billing address" at bounding box center [281, 287] width 210 height 20
click at [176, 288] on input "Use shipping address as billing address" at bounding box center [170, 287] width 12 height 20
checkbox input "true"
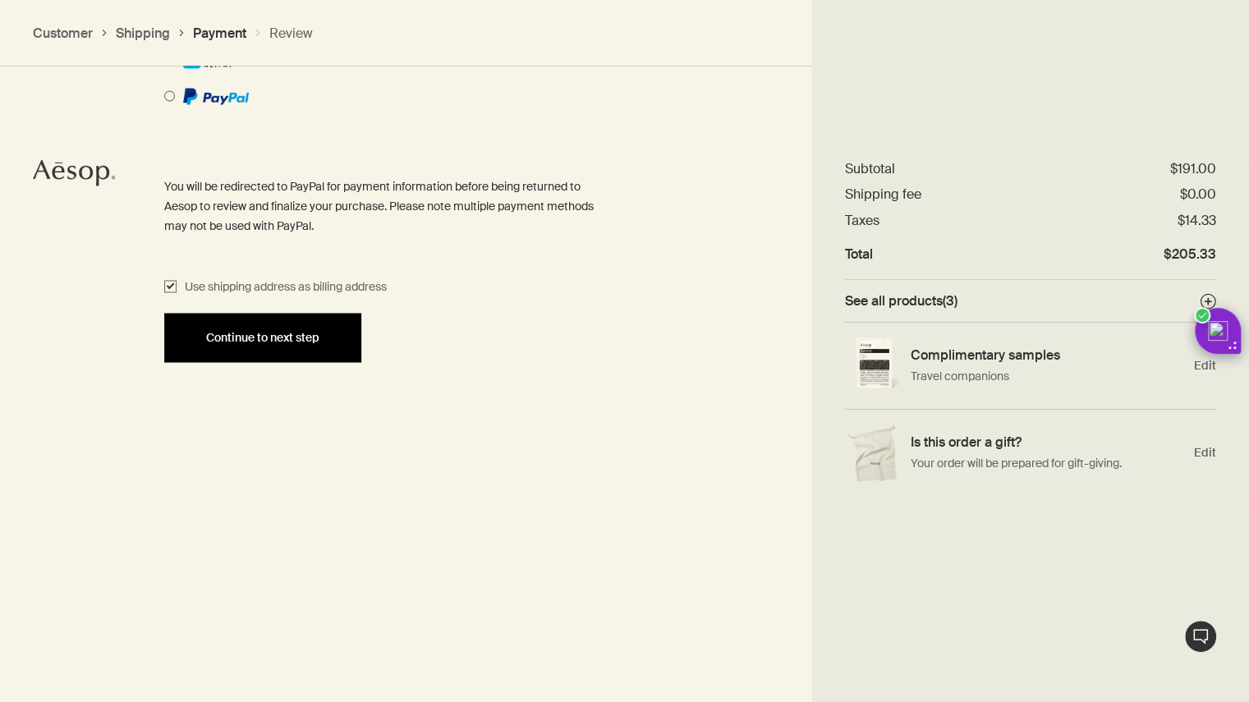
click at [240, 342] on span "Continue to next step" at bounding box center [262, 338] width 113 height 12
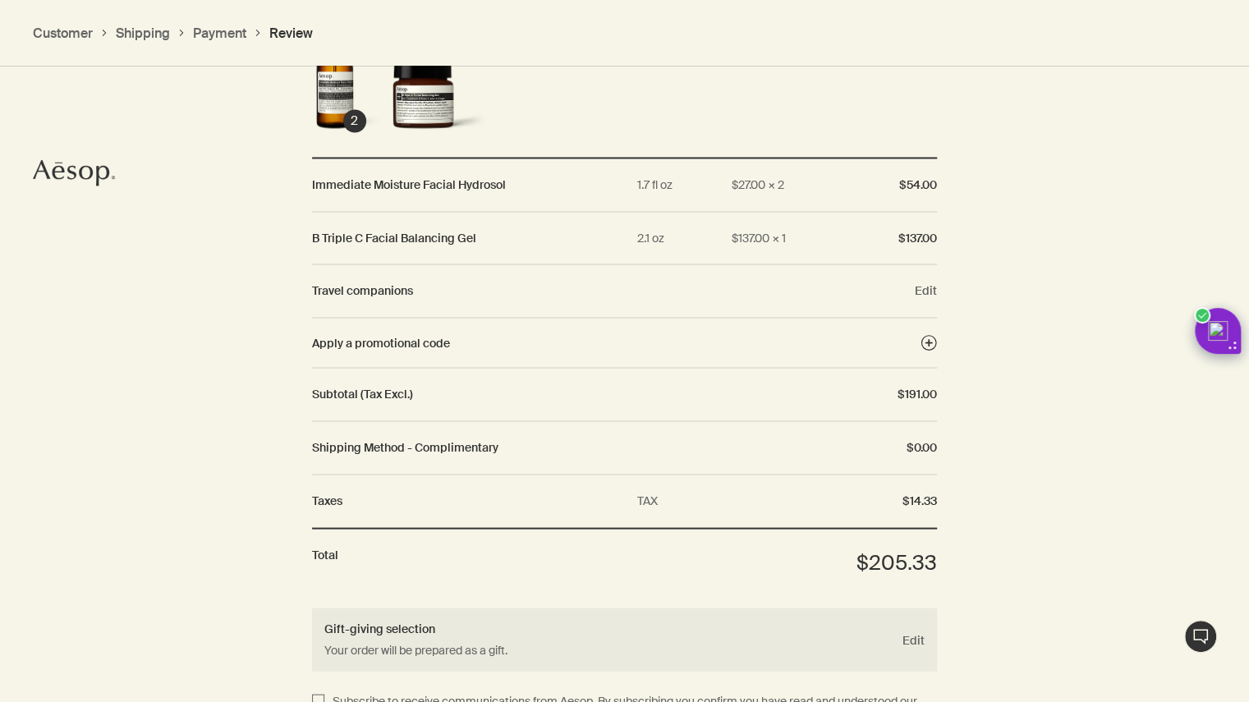
scroll to position [1950, 0]
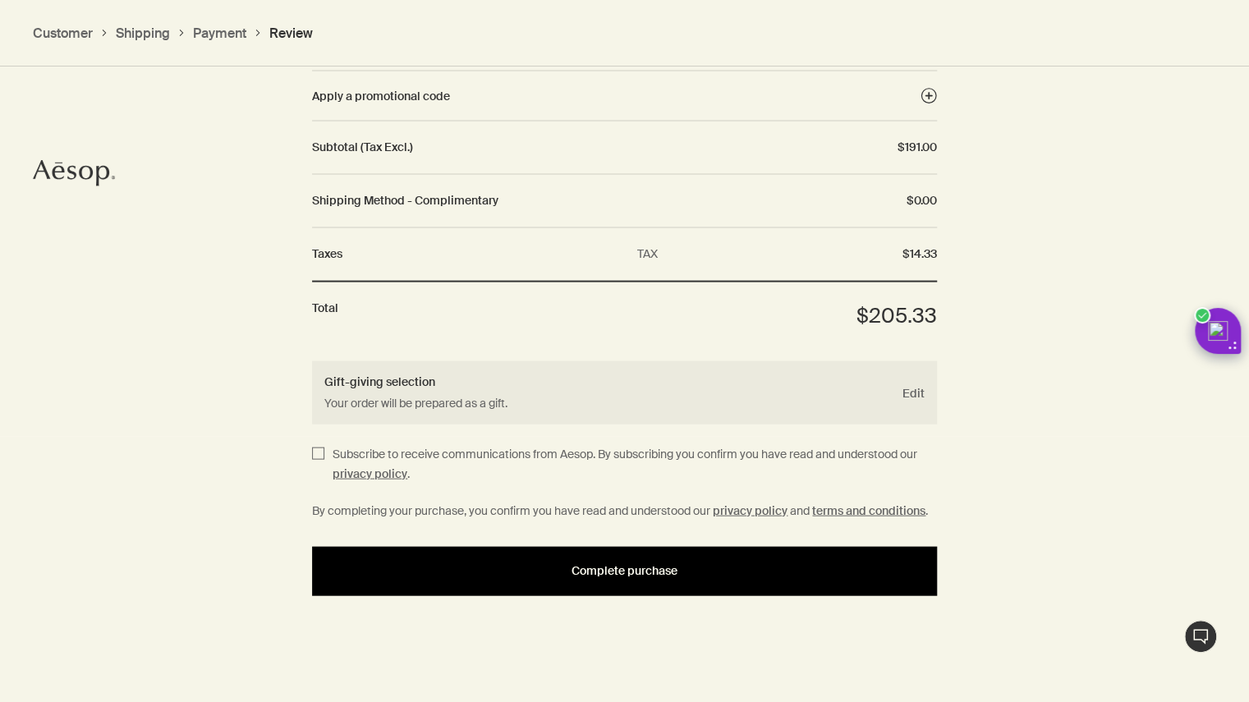
click at [507, 574] on div "Complete purchase" at bounding box center [624, 571] width 585 height 12
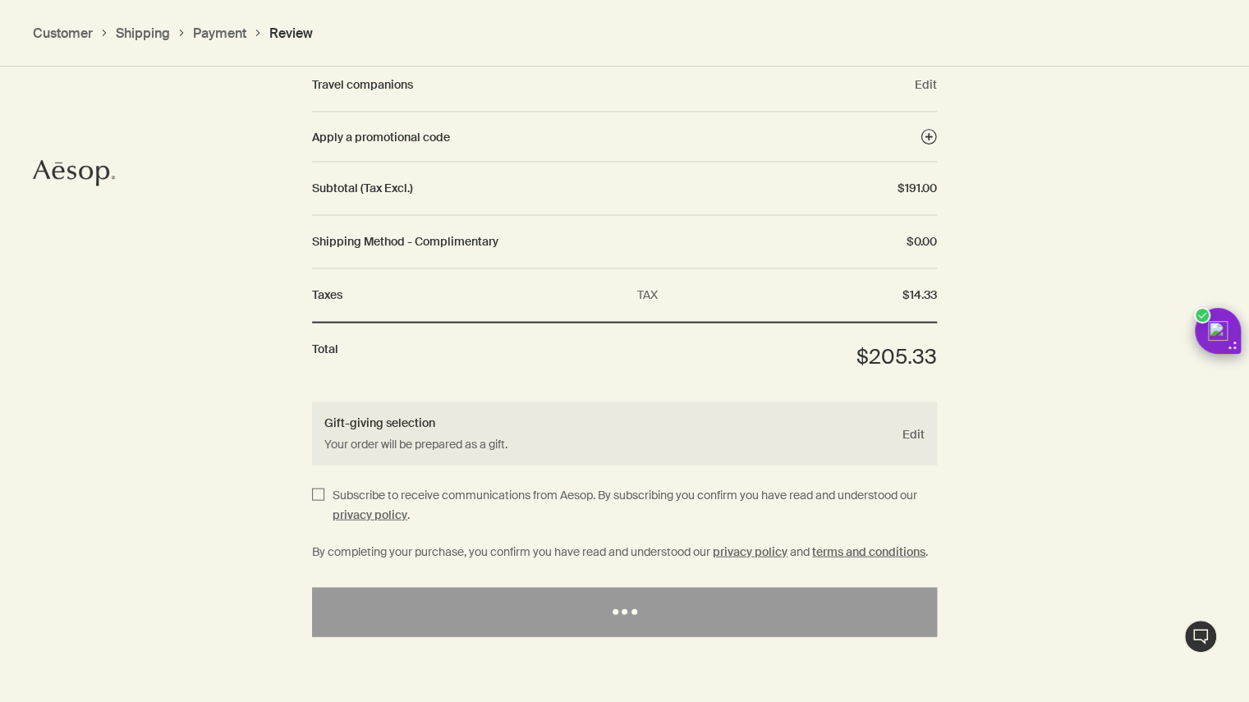
scroll to position [1903, 0]
